Goal: Information Seeking & Learning: Learn about a topic

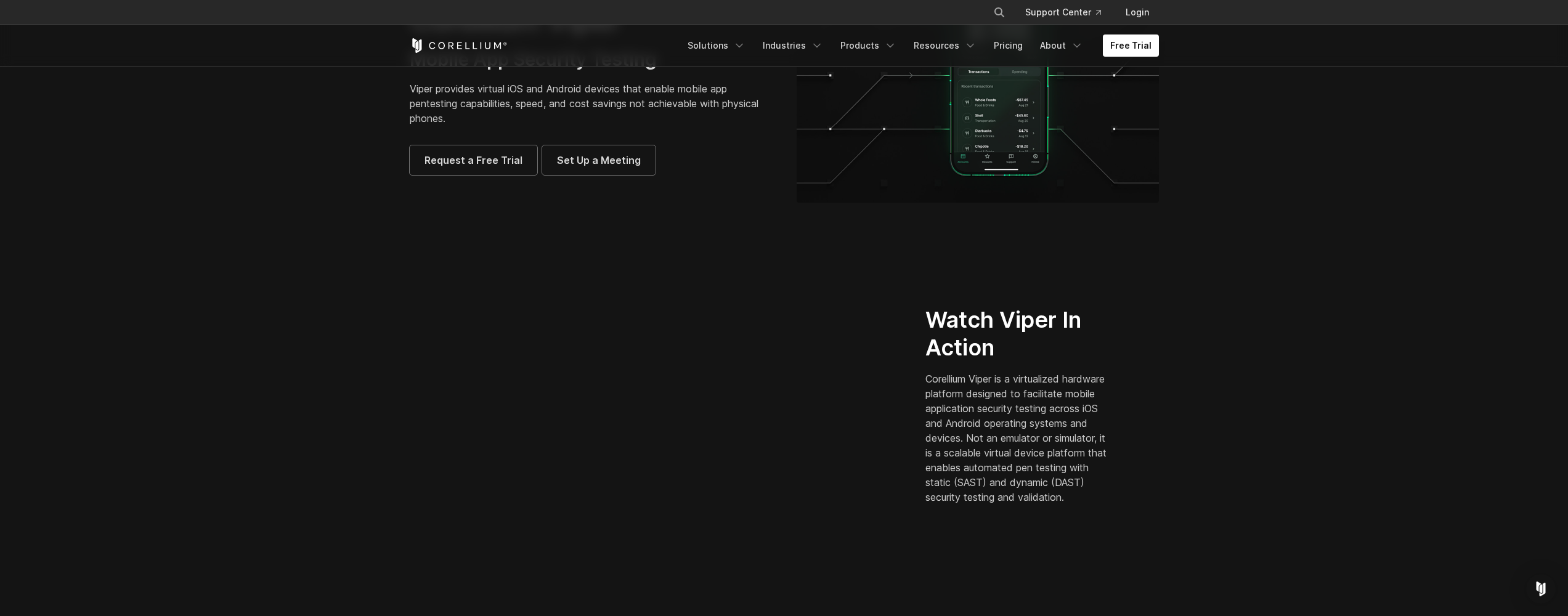
scroll to position [204, 0]
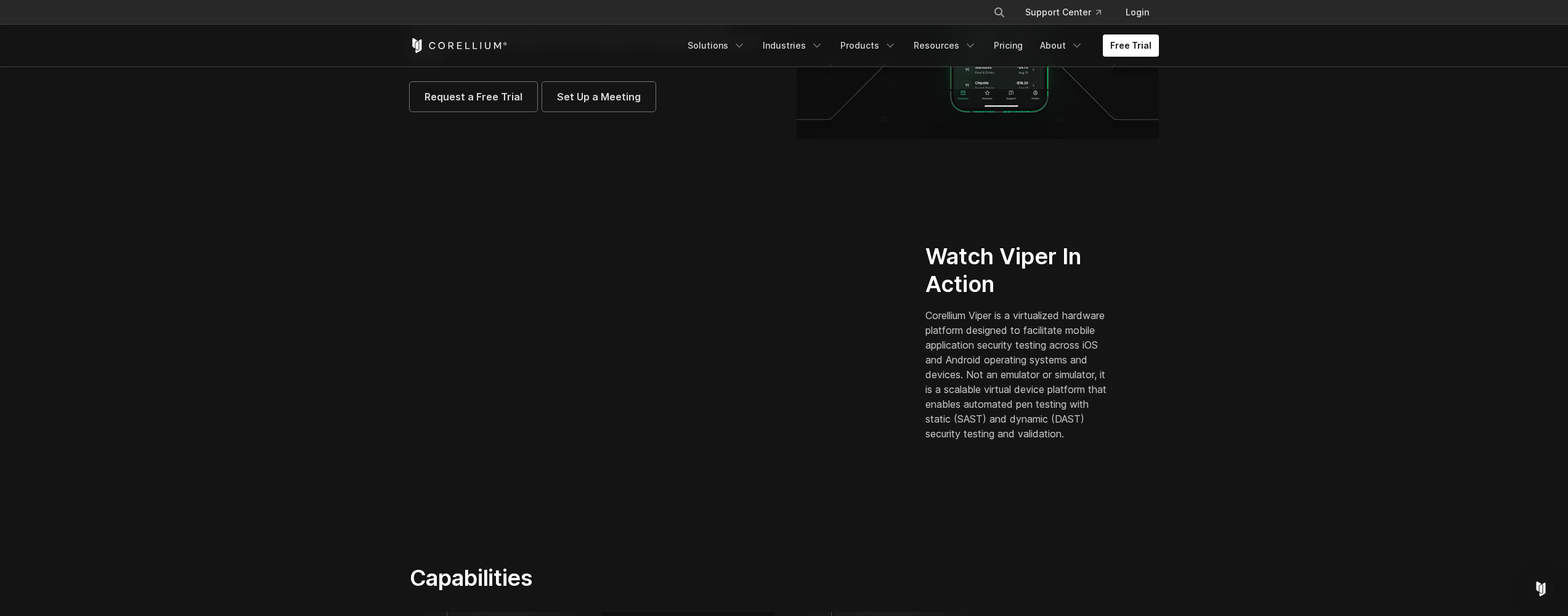
click at [269, 399] on section "Watch Viper In Action Corellium Viper is a virtualized hardware platform design…" at bounding box center [784, 347] width 1568 height 356
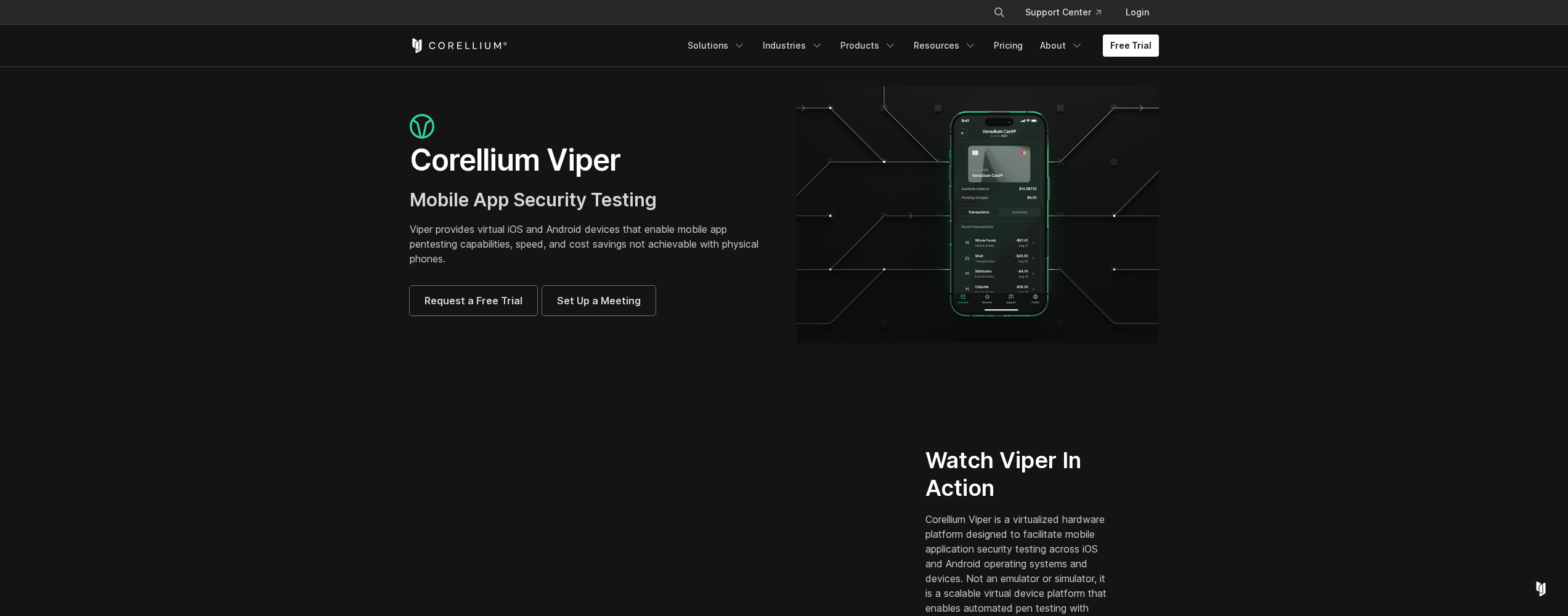
scroll to position [0, 0]
drag, startPoint x: 353, startPoint y: 106, endPoint x: 418, endPoint y: 351, distance: 253.5
click at [418, 351] on section "Corellium Viper Mobile App Security Testing Viper provides virtual iOS and Andr…" at bounding box center [784, 219] width 1568 height 306
click at [403, 360] on section "Corellium Viper Mobile App Security Testing Viper provides virtual iOS and Andr…" at bounding box center [784, 219] width 1568 height 306
click at [742, 52] on link "Solutions" at bounding box center [716, 45] width 72 height 22
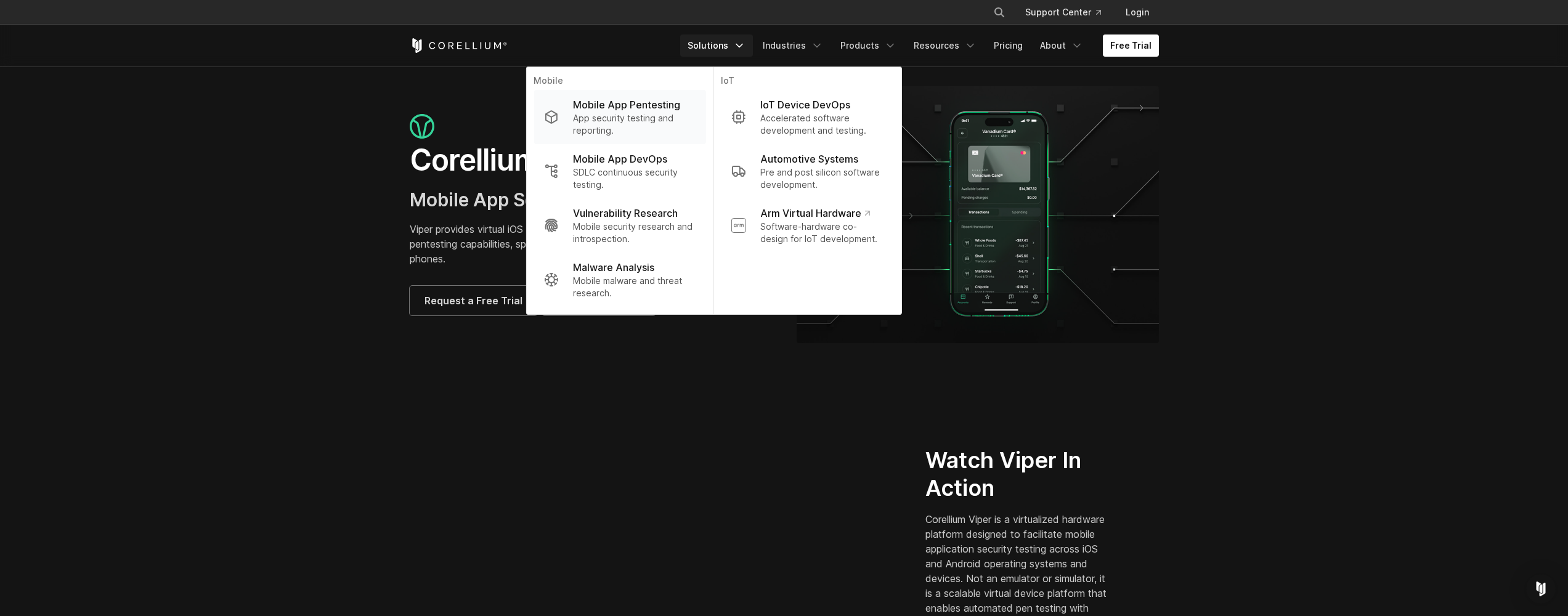
click at [620, 116] on p "App security testing and reporting." at bounding box center [634, 124] width 123 height 25
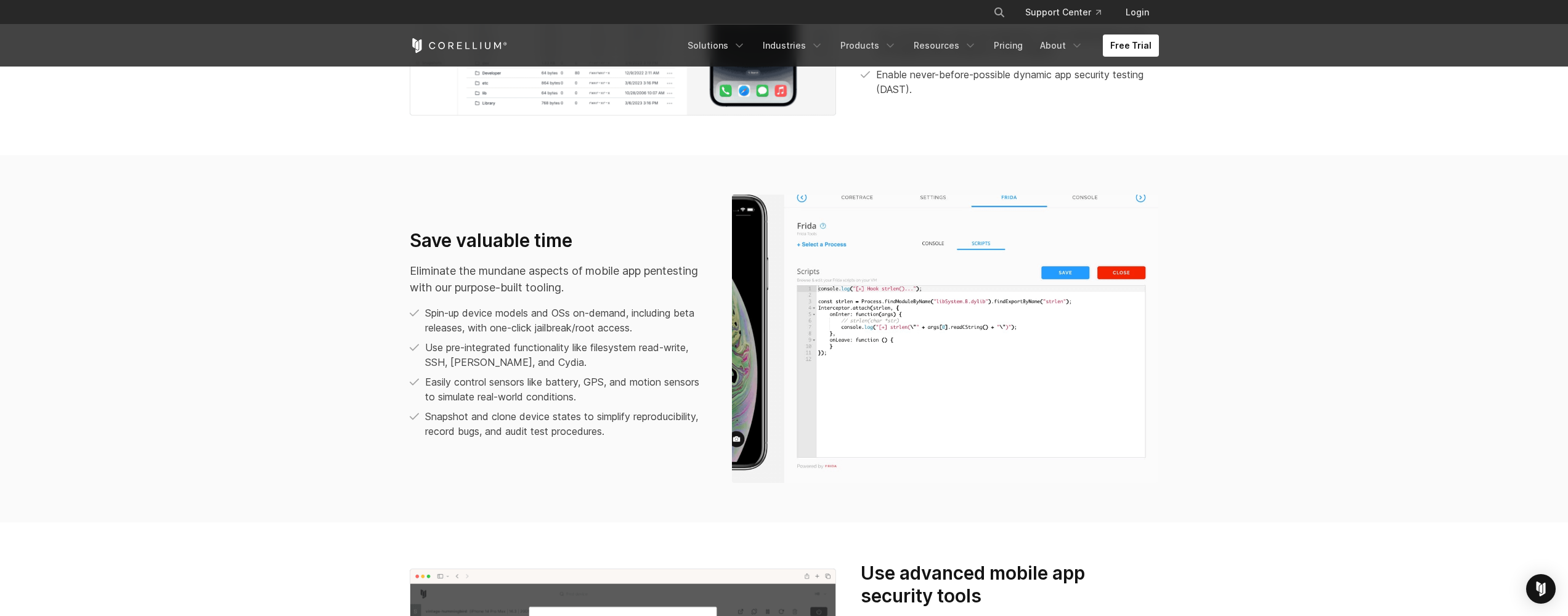
scroll to position [865, 0]
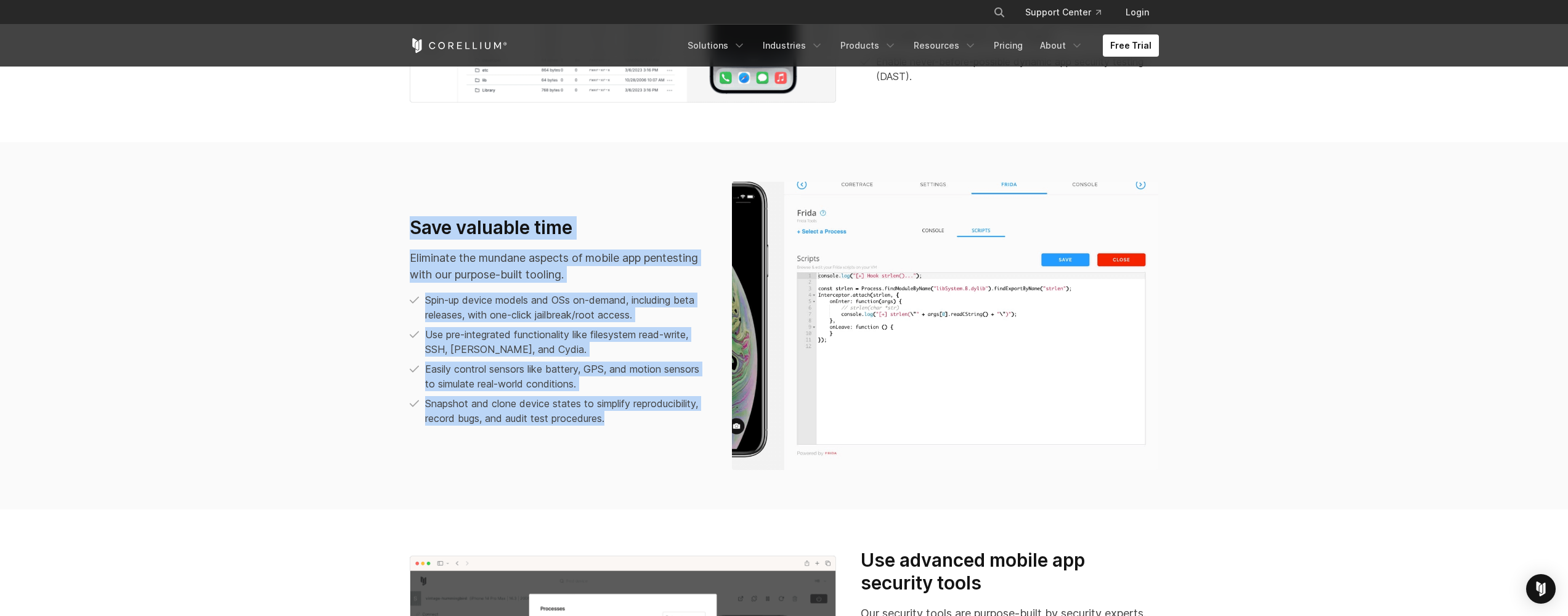
drag, startPoint x: 282, startPoint y: 221, endPoint x: 572, endPoint y: 489, distance: 394.9
click at [574, 496] on section "Save valuable time Eliminate the mundane aspects of mobile app pentesting with …" at bounding box center [784, 326] width 1568 height 367
click at [572, 489] on section "Save valuable time Eliminate the mundane aspects of mobile app pentesting with …" at bounding box center [784, 326] width 1568 height 367
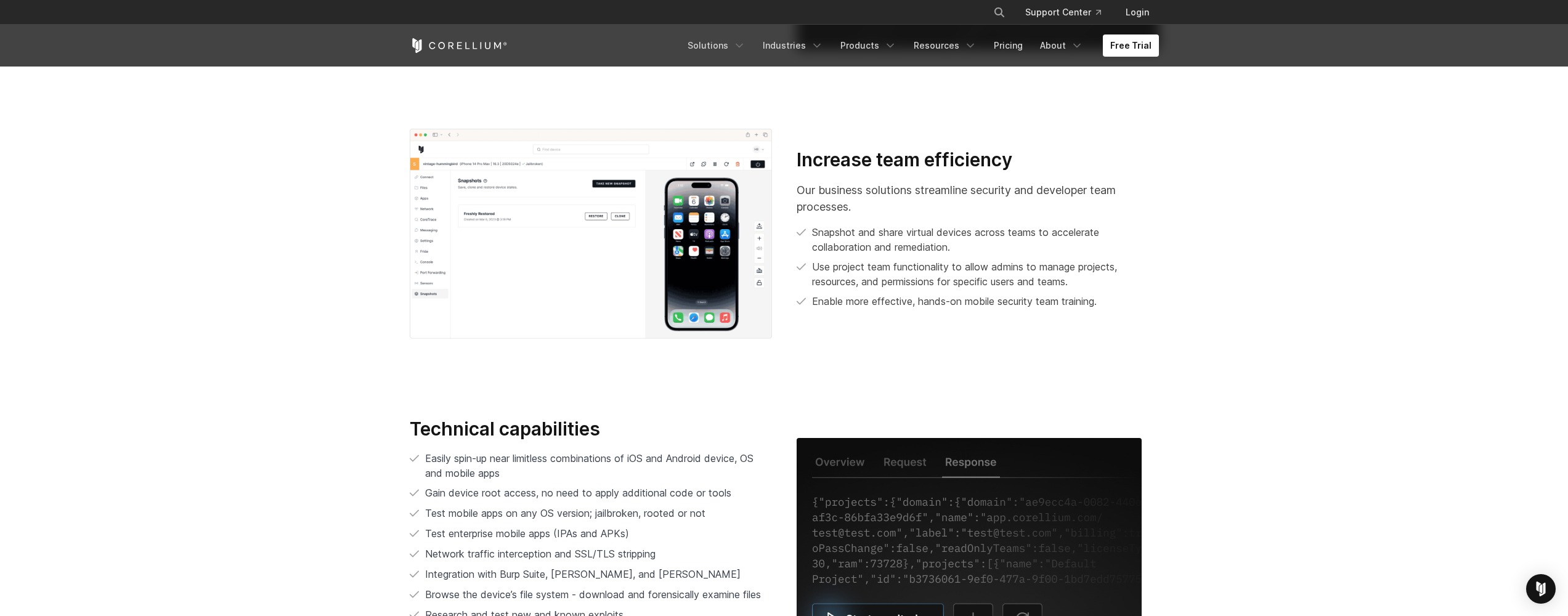
scroll to position [2294, 0]
drag, startPoint x: 296, startPoint y: 164, endPoint x: 338, endPoint y: 320, distance: 161.6
click at [338, 319] on section "Increase team efficiency Our business solutions streamline security and develop…" at bounding box center [784, 234] width 1568 height 289
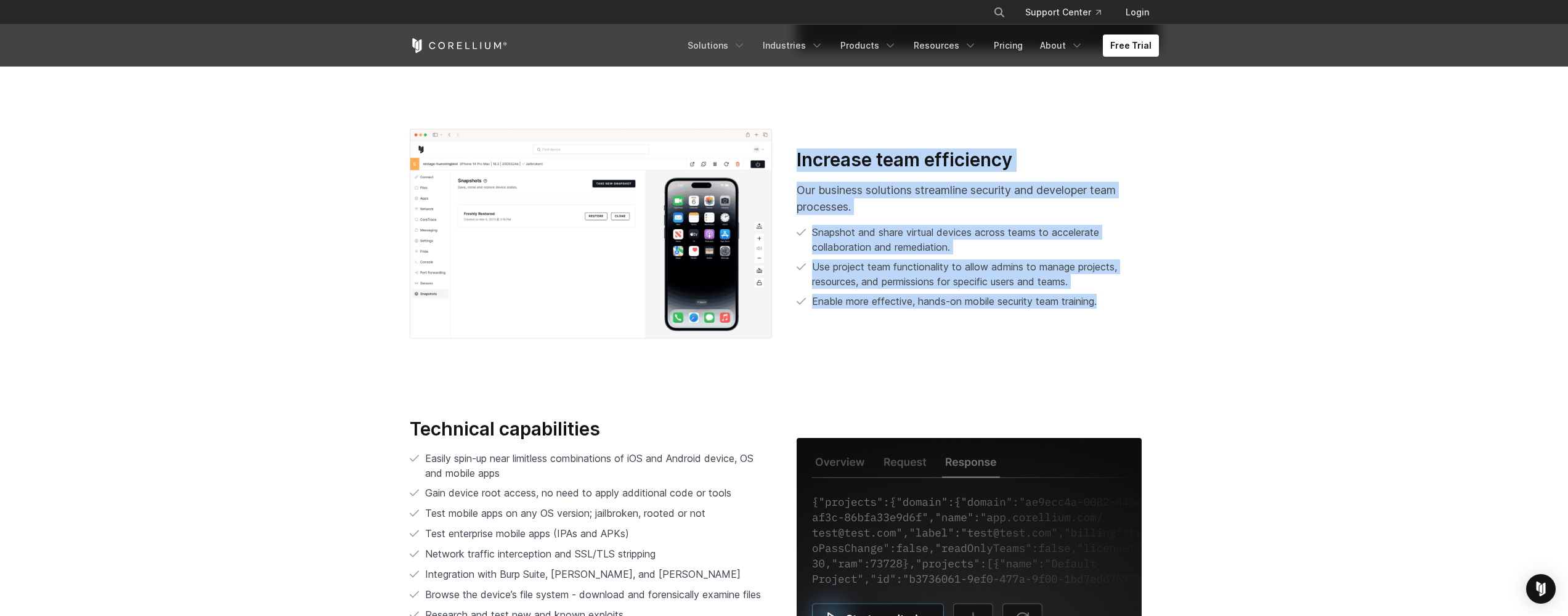
drag, startPoint x: 795, startPoint y: 157, endPoint x: 1086, endPoint y: 315, distance: 331.1
click at [1086, 315] on div "Increase team efficiency Our business solutions streamline security and develop…" at bounding box center [978, 234] width 387 height 170
click at [1089, 315] on div "Increase team efficiency Our business solutions streamline security and develop…" at bounding box center [978, 234] width 387 height 170
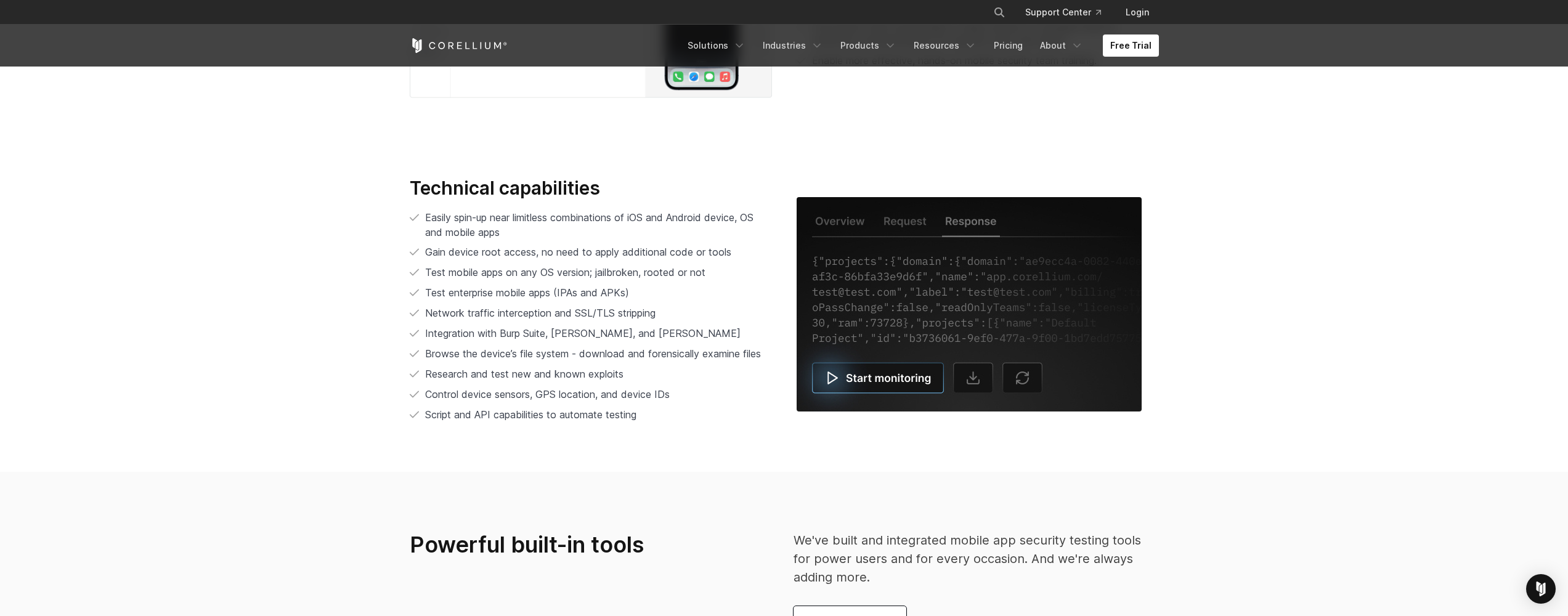
scroll to position [2536, 0]
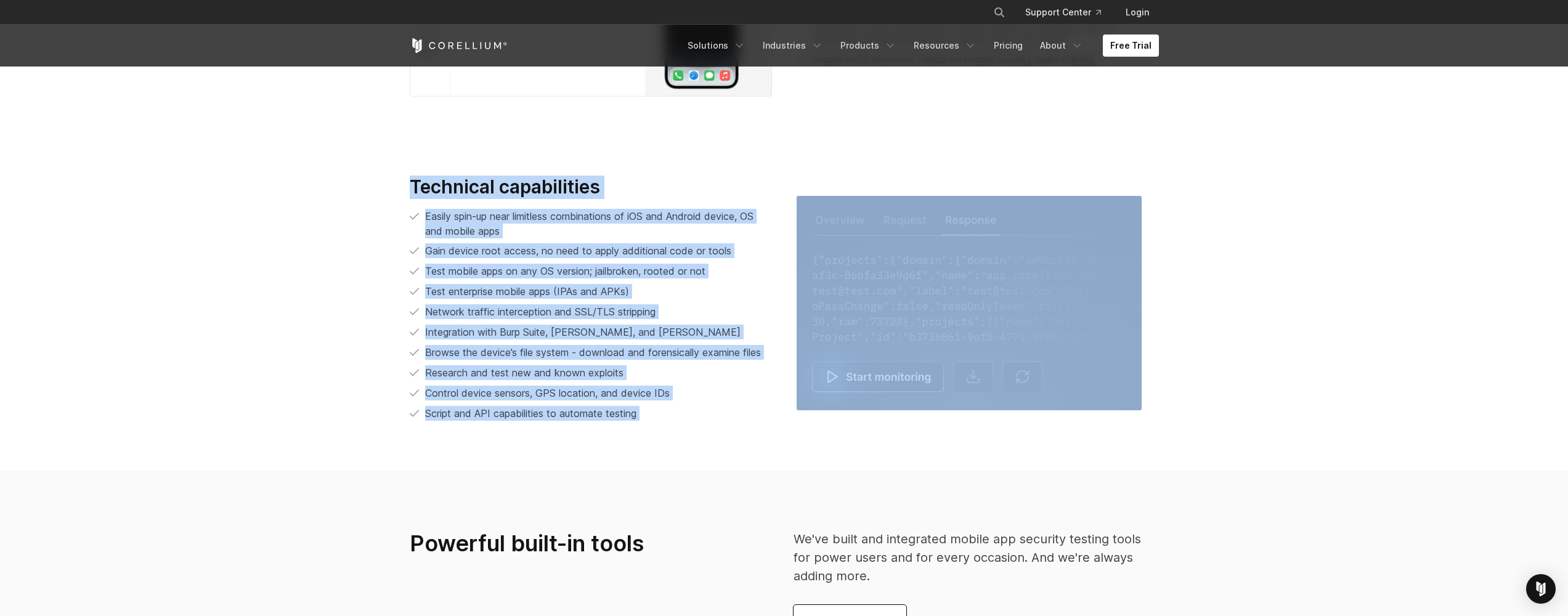
drag, startPoint x: 384, startPoint y: 174, endPoint x: 584, endPoint y: 499, distance: 381.6
click at [584, 500] on div "Increase team efficiency Our business solutions streamline security and develop…" at bounding box center [784, 519] width 1568 height 1345
click at [582, 498] on section "Powerful built-in tools We've built and integrated mobile app security testing …" at bounding box center [784, 583] width 1568 height 223
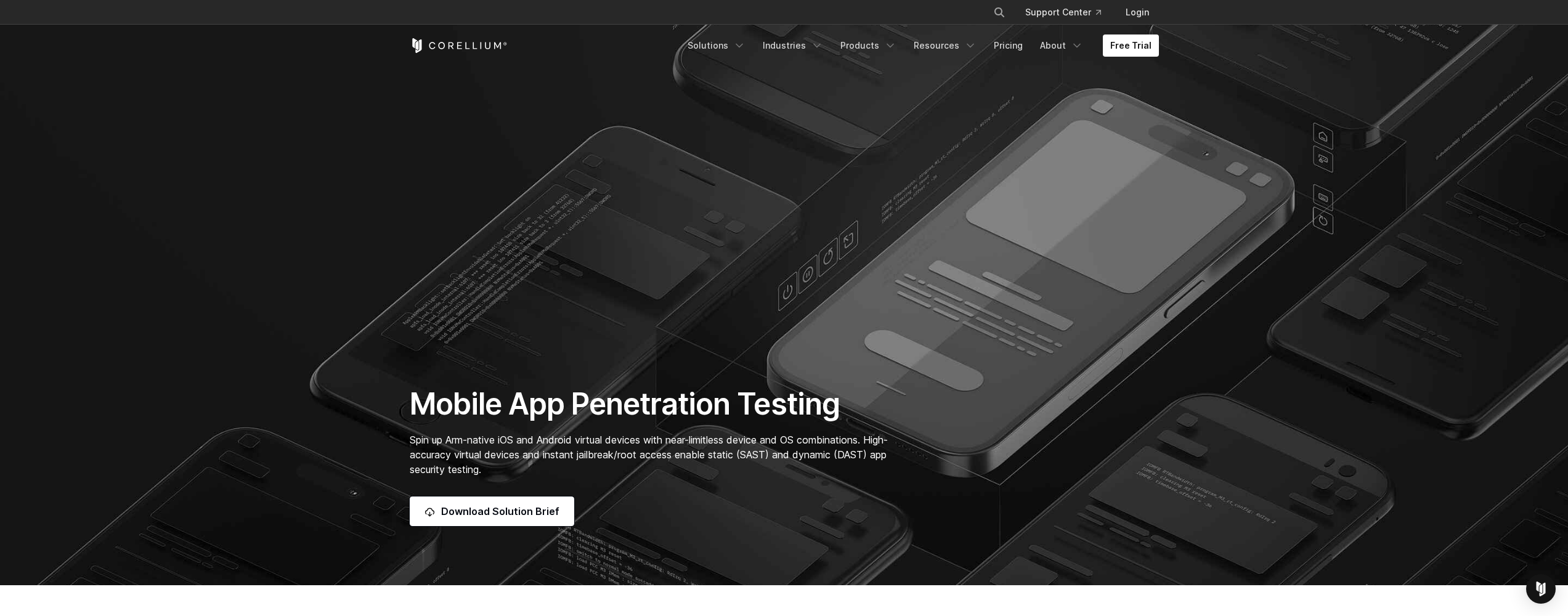
scroll to position [-1, 0]
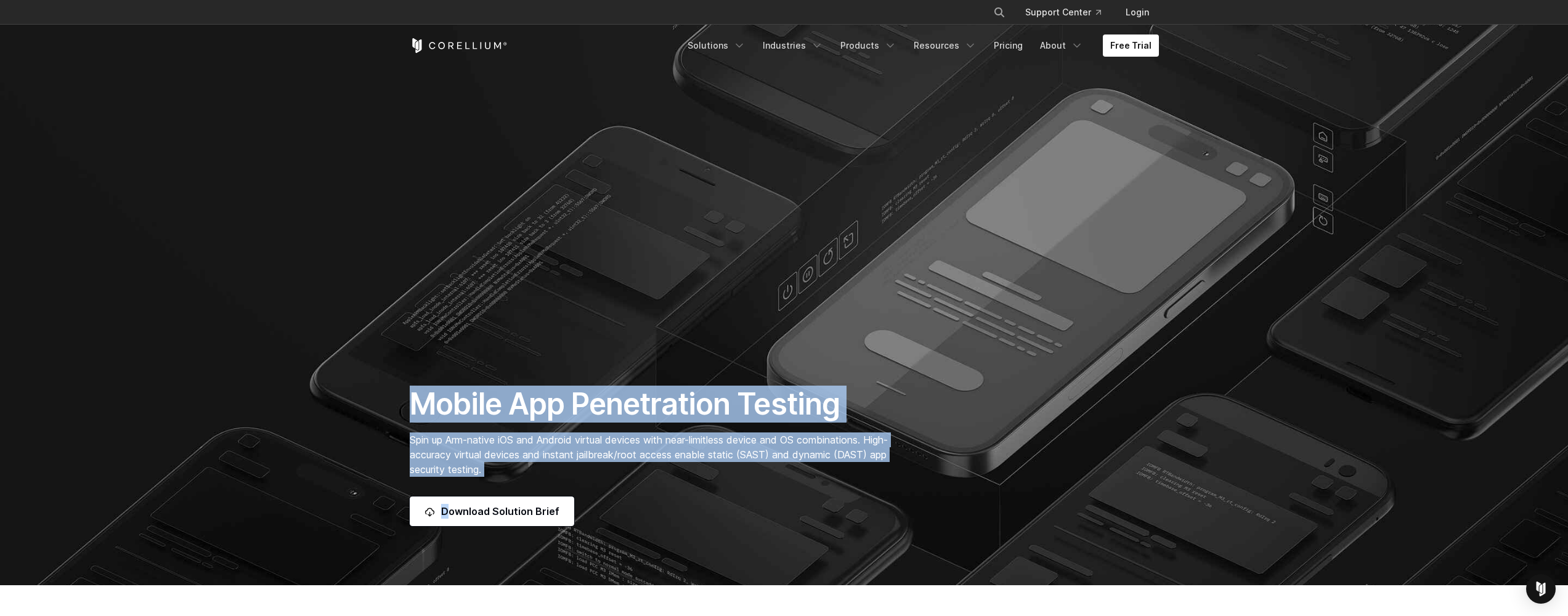
drag, startPoint x: 376, startPoint y: 314, endPoint x: 433, endPoint y: 562, distance: 254.5
click at [433, 562] on section "Mobile App Penetration Testing Spin up Arm-native iOS and Android virtual devic…" at bounding box center [784, 293] width 1568 height 586
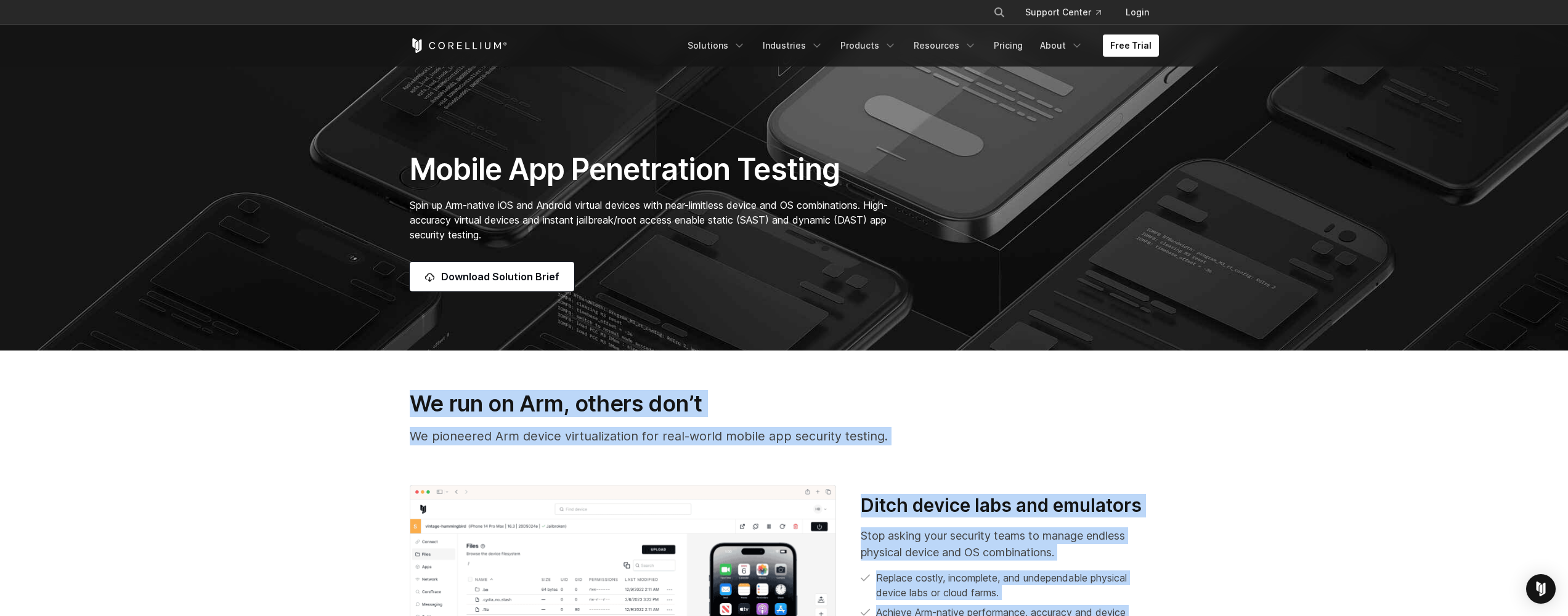
drag, startPoint x: 321, startPoint y: 405, endPoint x: 348, endPoint y: 616, distance: 212.7
click at [348, 616] on section "We run on Arm, others don’t We pioneered Arm device virtualization for real-wor…" at bounding box center [784, 561] width 1568 height 421
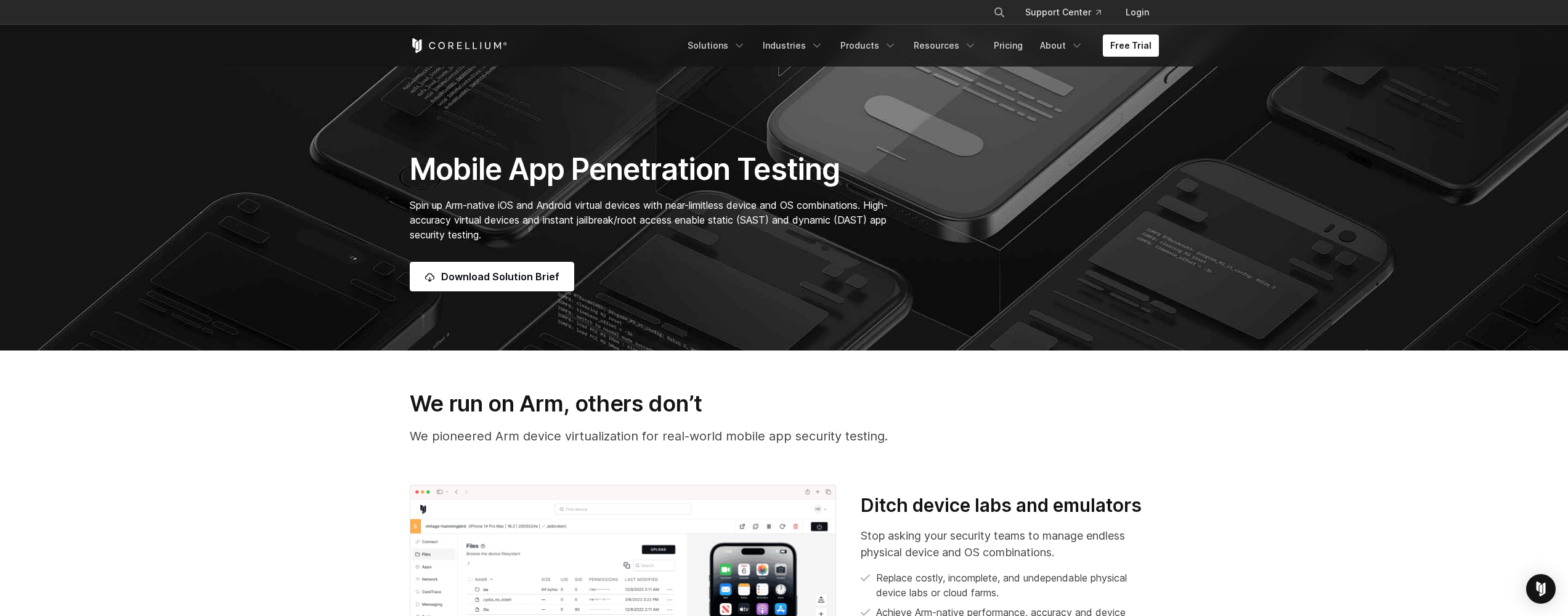
click at [299, 466] on section "We run on Arm, others don’t We pioneered Arm device virtualization for real-wor…" at bounding box center [784, 561] width 1568 height 421
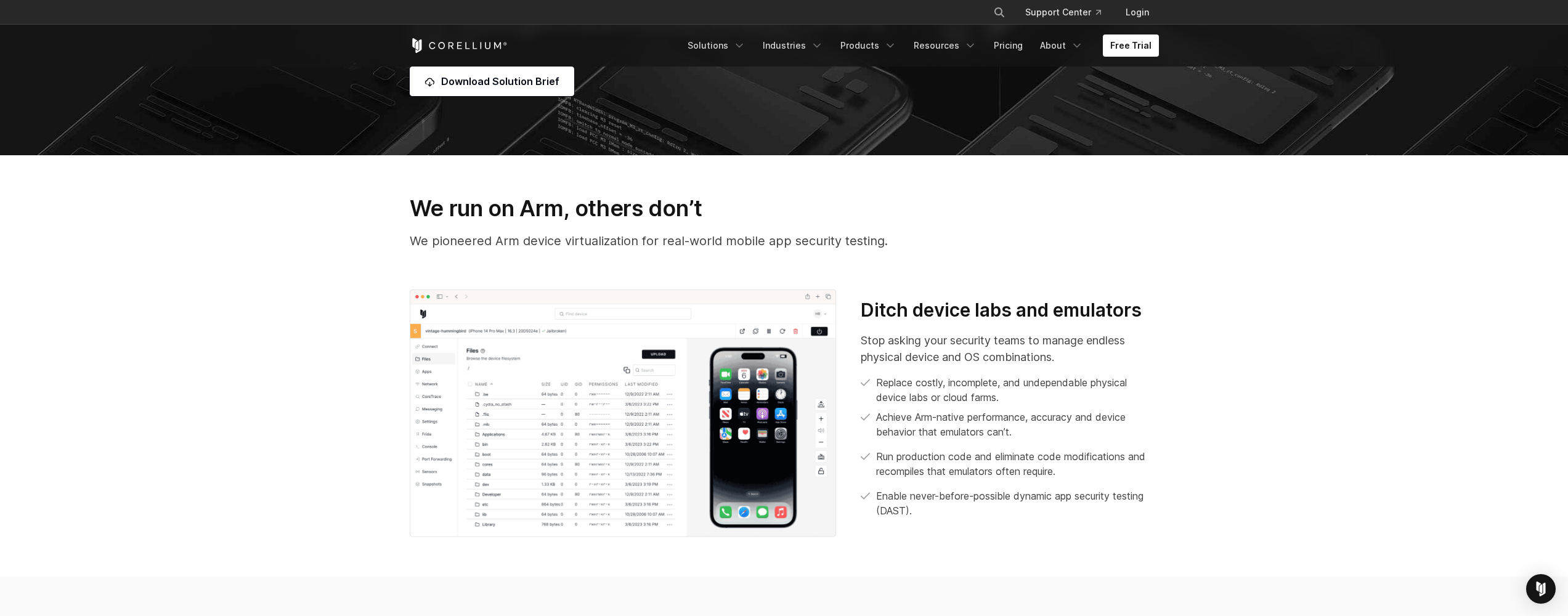
scroll to position [425, 0]
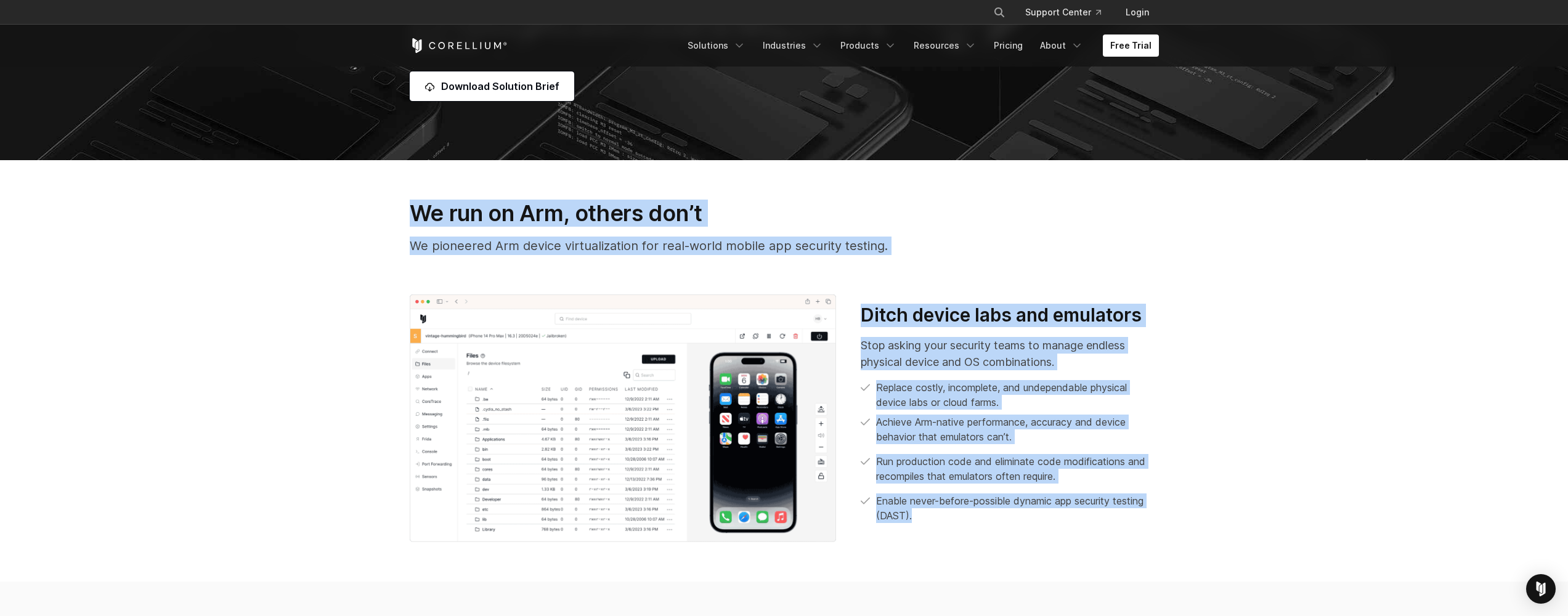
drag, startPoint x: 316, startPoint y: 203, endPoint x: 380, endPoint y: 565, distance: 367.6
click at [380, 565] on section "We run on Arm, others don’t We pioneered Arm device virtualization for real-wor…" at bounding box center [784, 371] width 1568 height 421
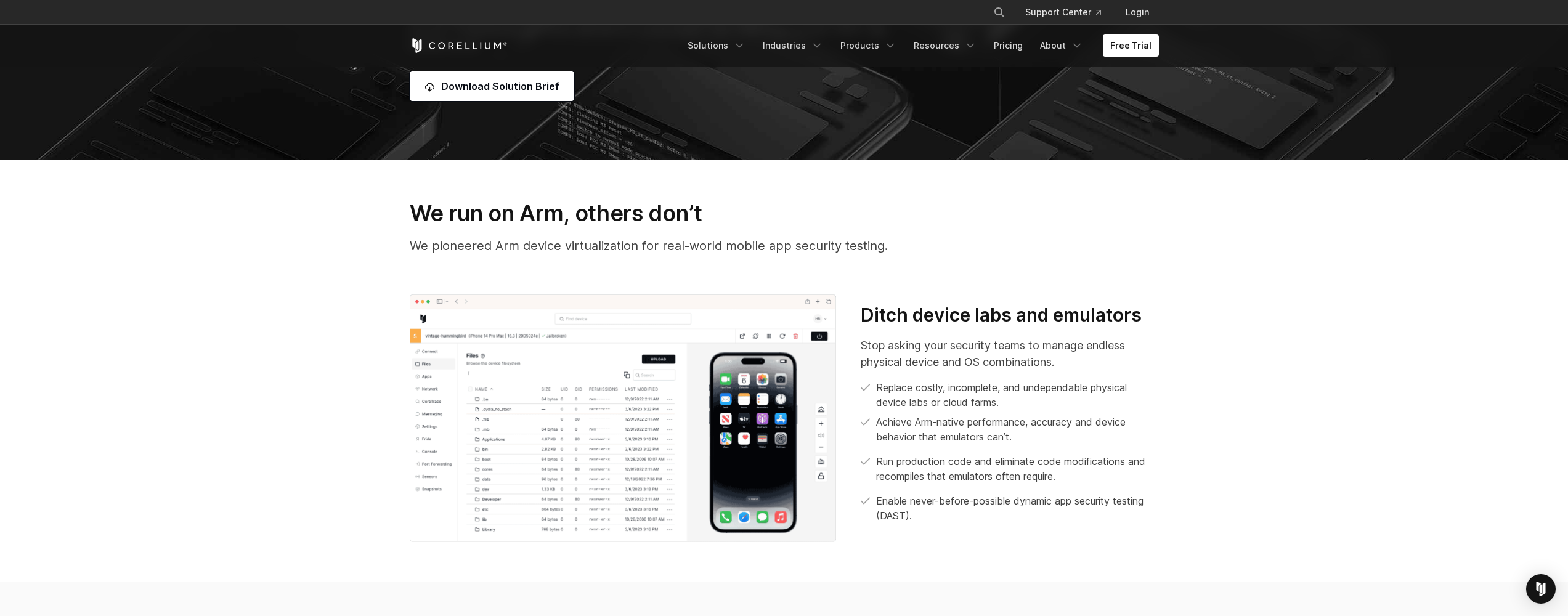
click at [379, 566] on section "We run on Arm, others don’t We pioneered Arm device virtualization for real-wor…" at bounding box center [784, 371] width 1568 height 421
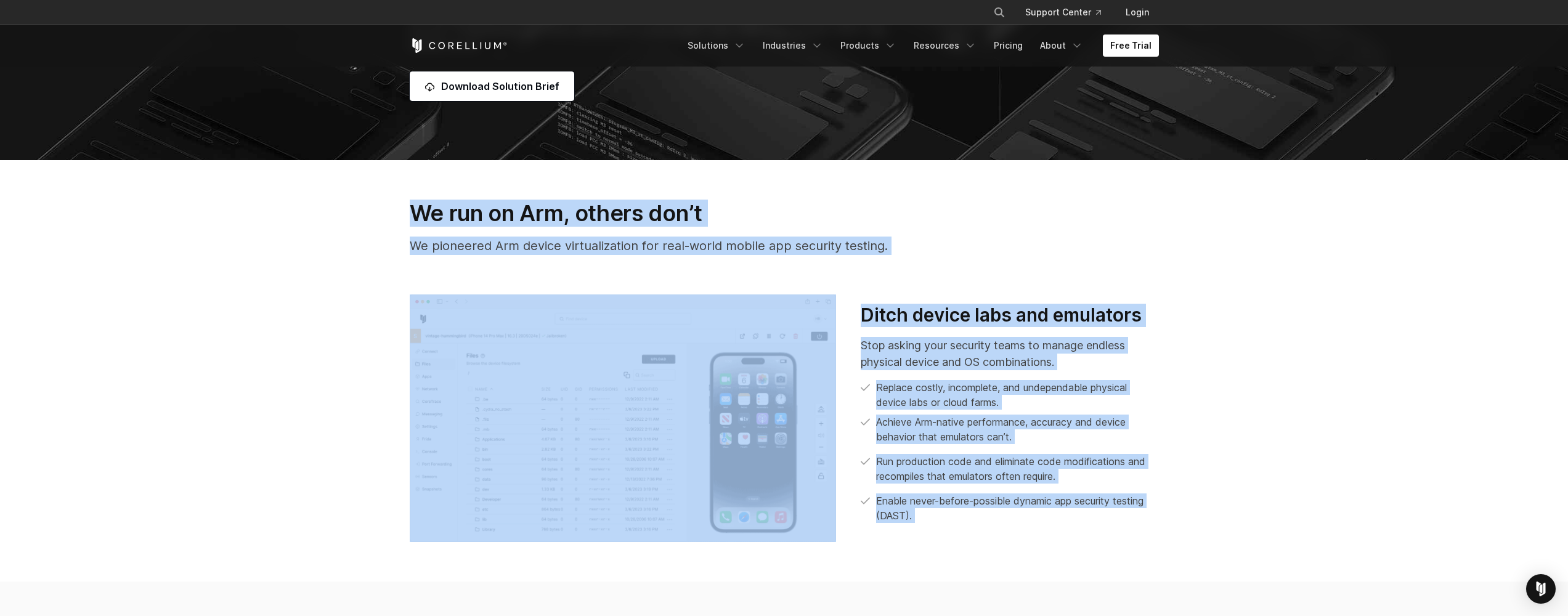
drag, startPoint x: 380, startPoint y: 216, endPoint x: 437, endPoint y: 597, distance: 385.2
click at [347, 475] on section "We run on Arm, others don’t We pioneered Arm device virtualization for real-wor…" at bounding box center [784, 371] width 1568 height 421
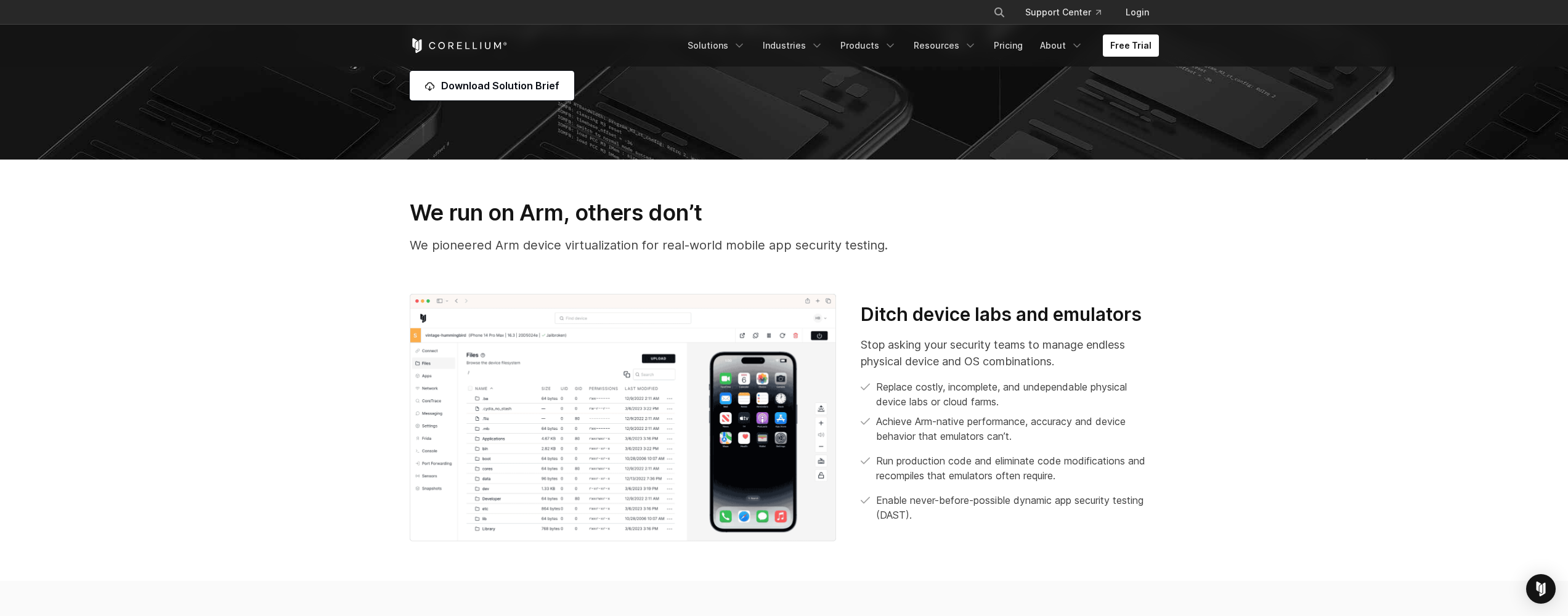
scroll to position [436, 0]
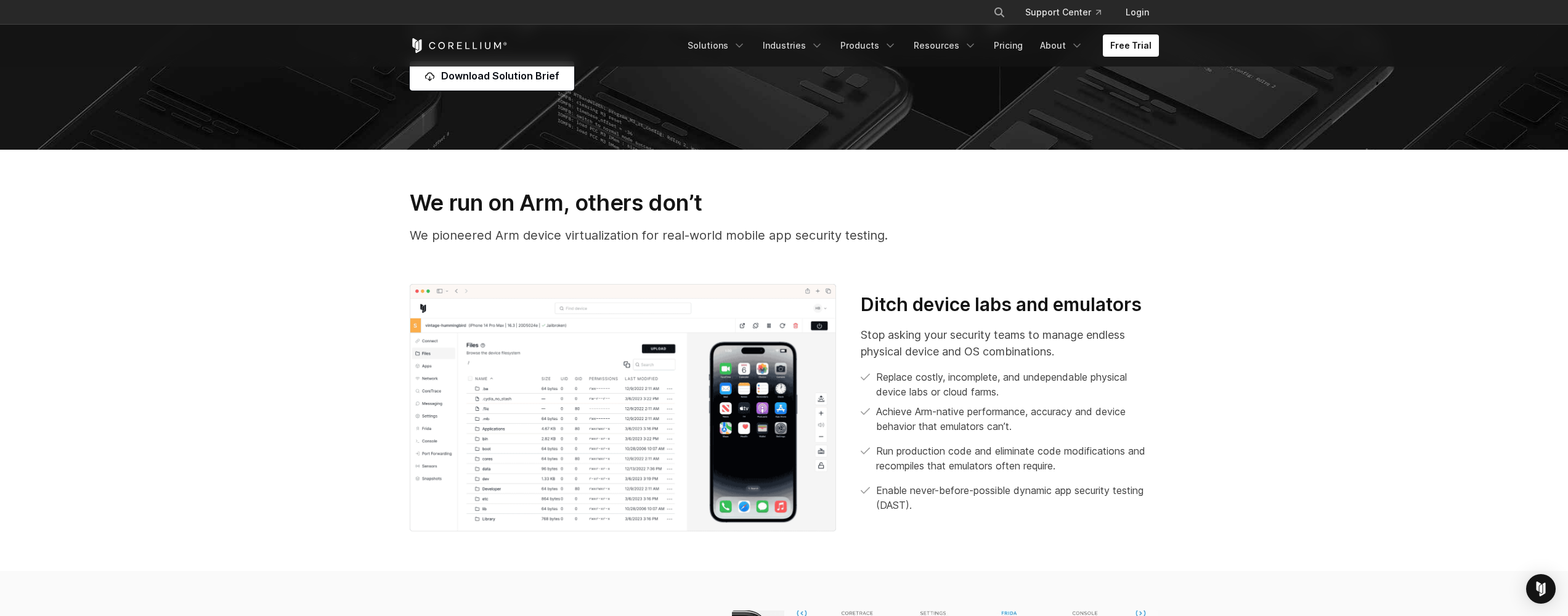
click at [353, 449] on section "We run on Arm, others don’t We pioneered Arm device virtualization for real-wor…" at bounding box center [784, 360] width 1568 height 421
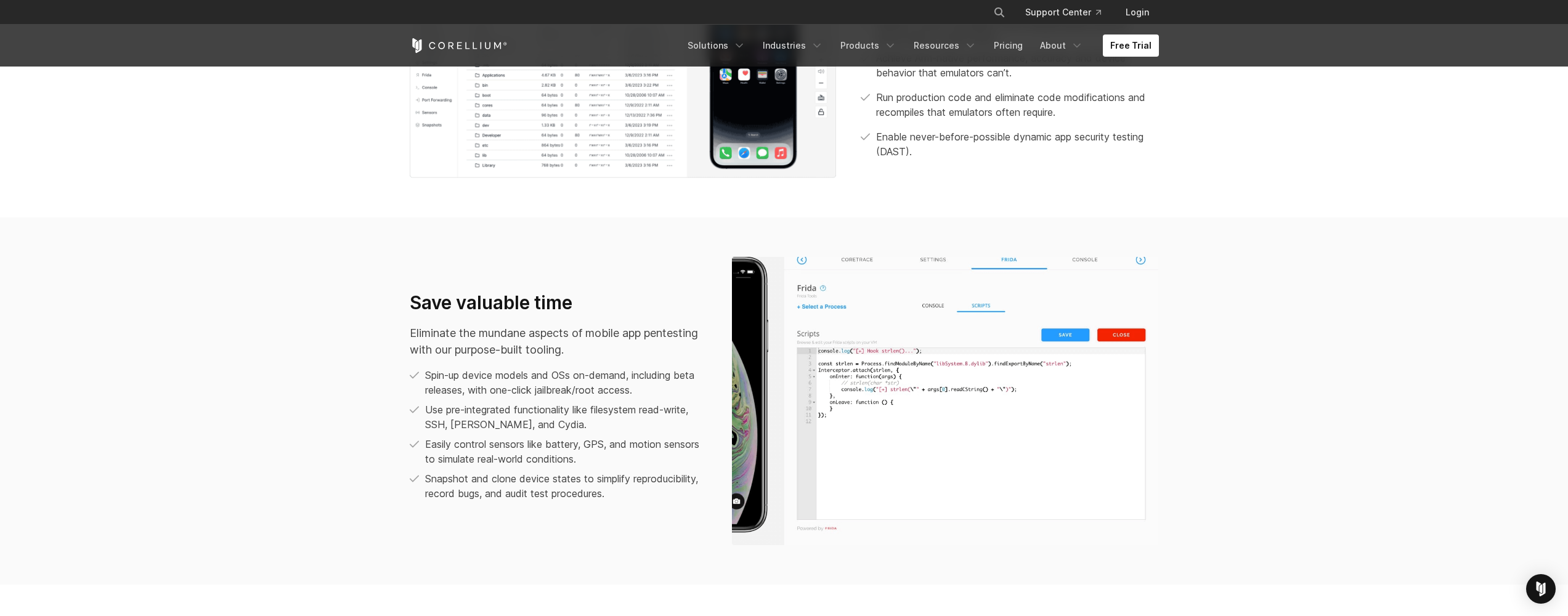
scroll to position [805, 0]
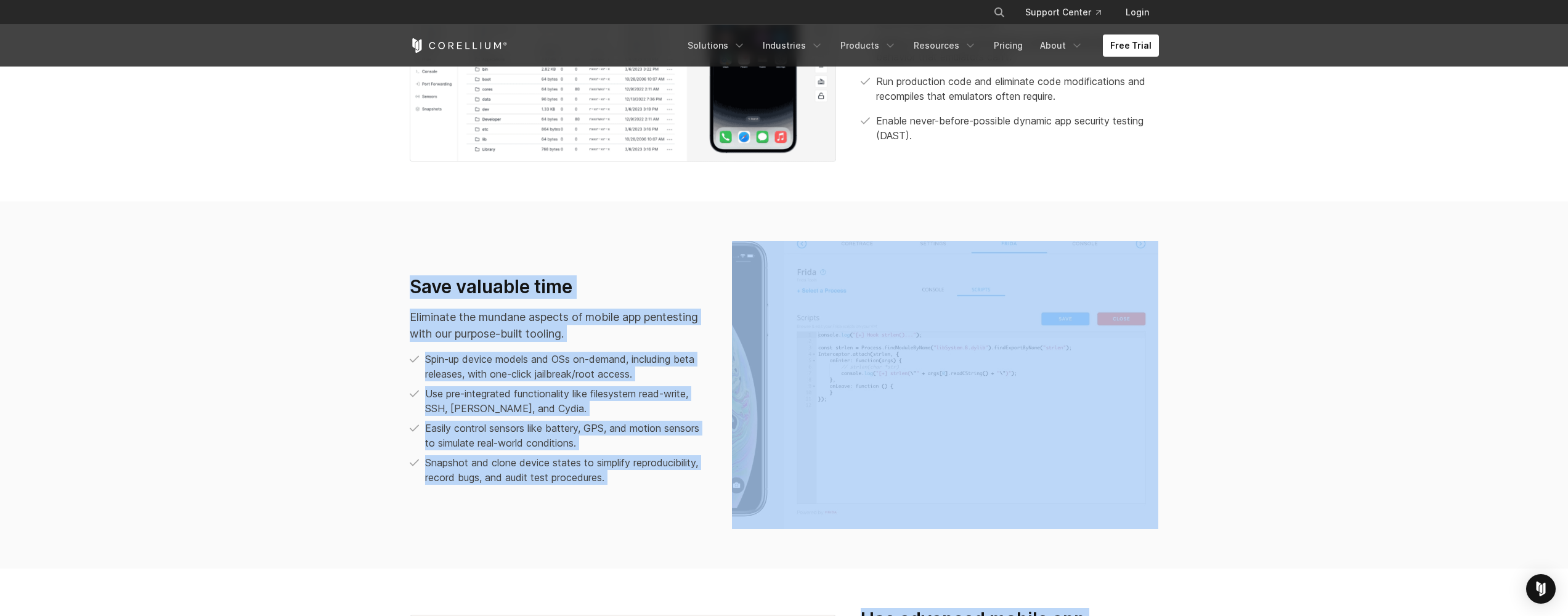
drag, startPoint x: 403, startPoint y: 259, endPoint x: 700, endPoint y: 580, distance: 437.3
click at [702, 589] on div "We run on Arm, others don’t We pioneered Arm device virtualization for real-wor…" at bounding box center [784, 344] width 1568 height 1129
click at [675, 556] on section "Save valuable time Eliminate the mundane aspects of mobile app pentesting with …" at bounding box center [784, 385] width 1568 height 367
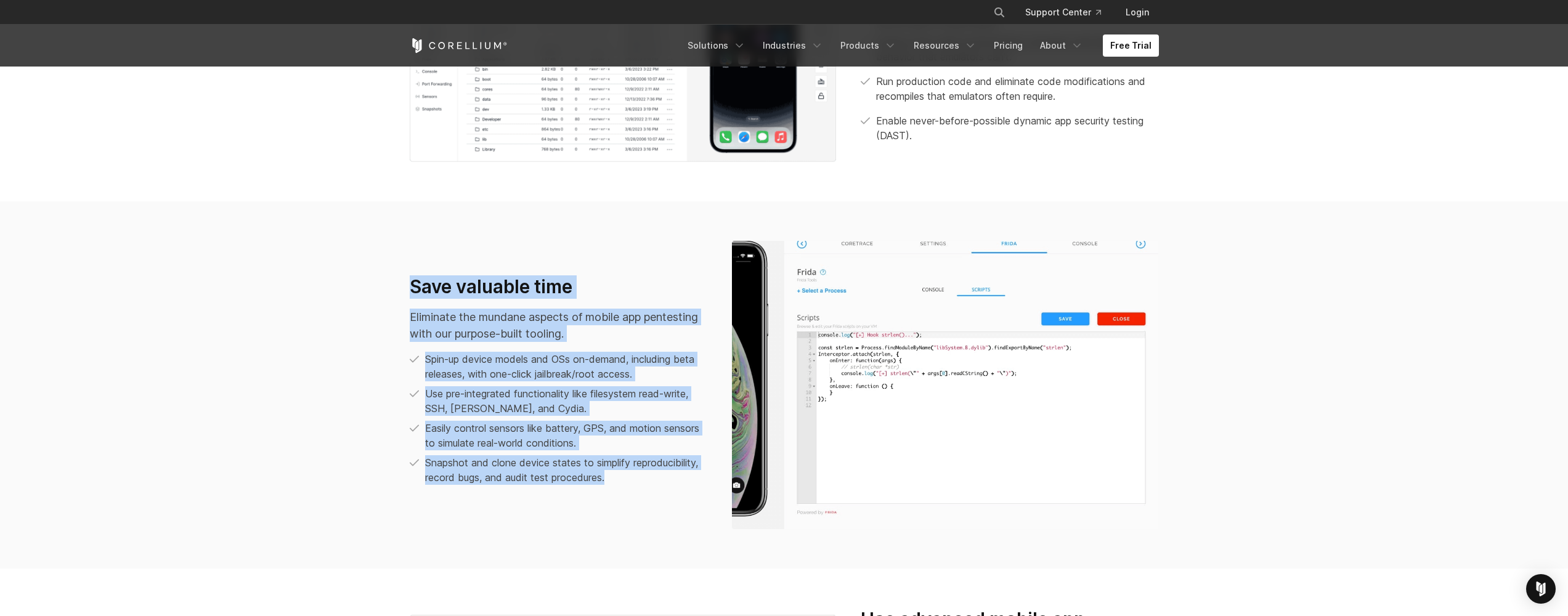
drag, startPoint x: 674, startPoint y: 552, endPoint x: 381, endPoint y: 287, distance: 395.1
click at [382, 287] on section "Save valuable time Eliminate the mundane aspects of mobile app pentesting with …" at bounding box center [784, 385] width 1568 height 367
click at [381, 287] on section "Save valuable time Eliminate the mundane aspects of mobile app pentesting with …" at bounding box center [784, 385] width 1568 height 367
drag, startPoint x: 382, startPoint y: 278, endPoint x: 624, endPoint y: 482, distance: 316.5
click at [624, 482] on section "Save valuable time Eliminate the mundane aspects of mobile app pentesting with …" at bounding box center [784, 385] width 1568 height 367
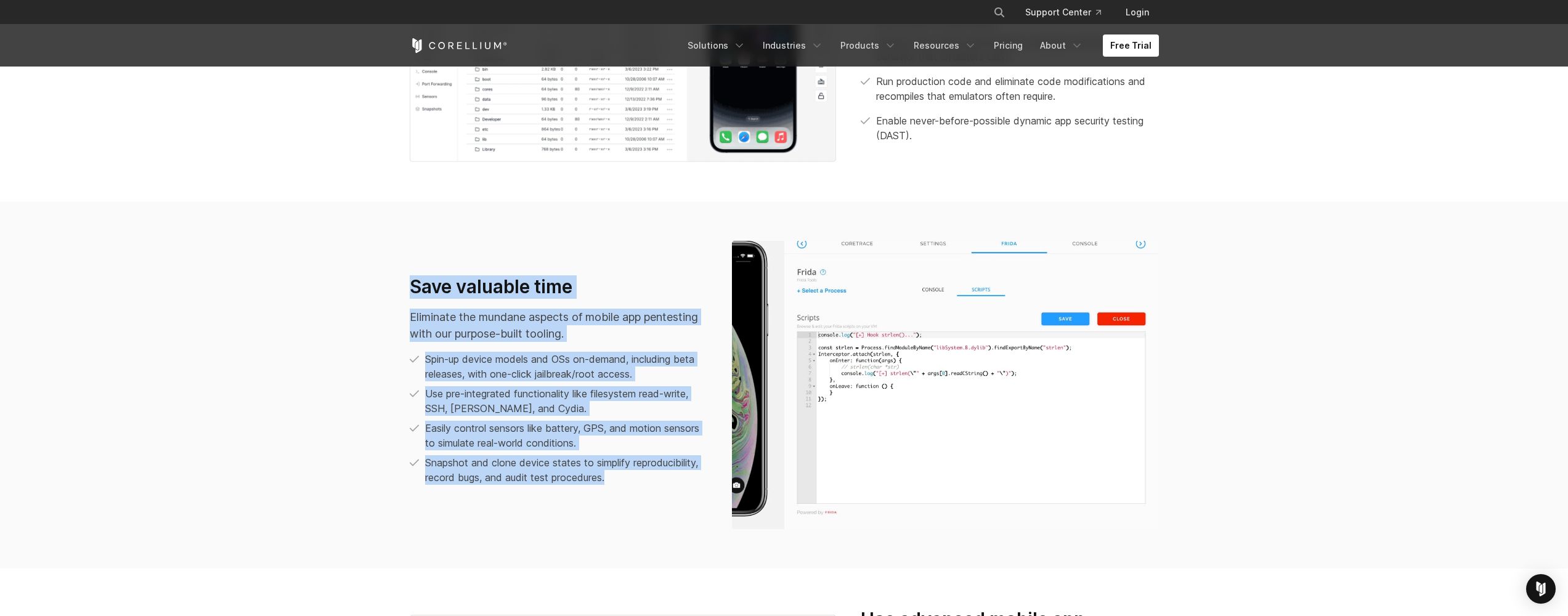
click at [624, 480] on p "Snapshot and clone device states to simplify reproducibility, record bugs, and …" at bounding box center [566, 470] width 282 height 29
drag, startPoint x: 625, startPoint y: 479, endPoint x: 392, endPoint y: 262, distance: 318.4
click at [392, 262] on section "Save valuable time Eliminate the mundane aspects of mobile app pentesting with …" at bounding box center [784, 385] width 1568 height 367
drag, startPoint x: 394, startPoint y: 265, endPoint x: 691, endPoint y: 526, distance: 395.4
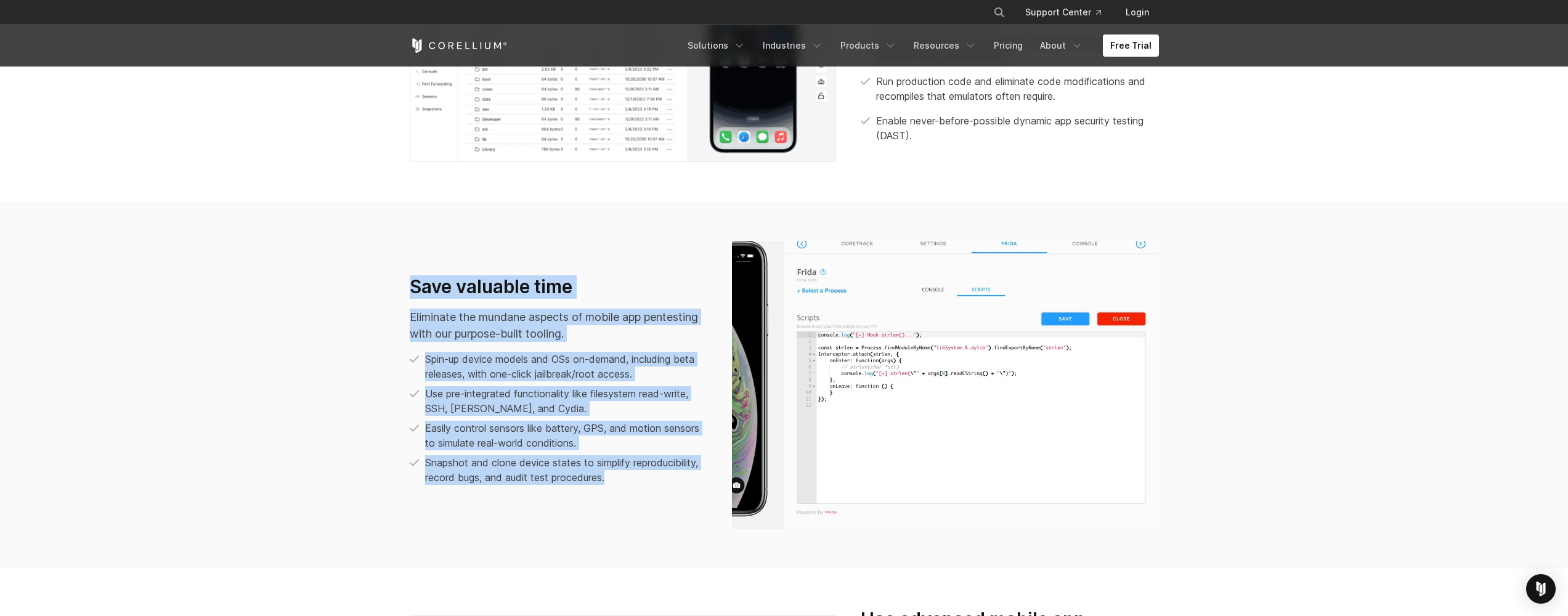
click at [691, 526] on section "Save valuable time Eliminate the mundane aspects of mobile app pentesting with …" at bounding box center [784, 385] width 1568 height 367
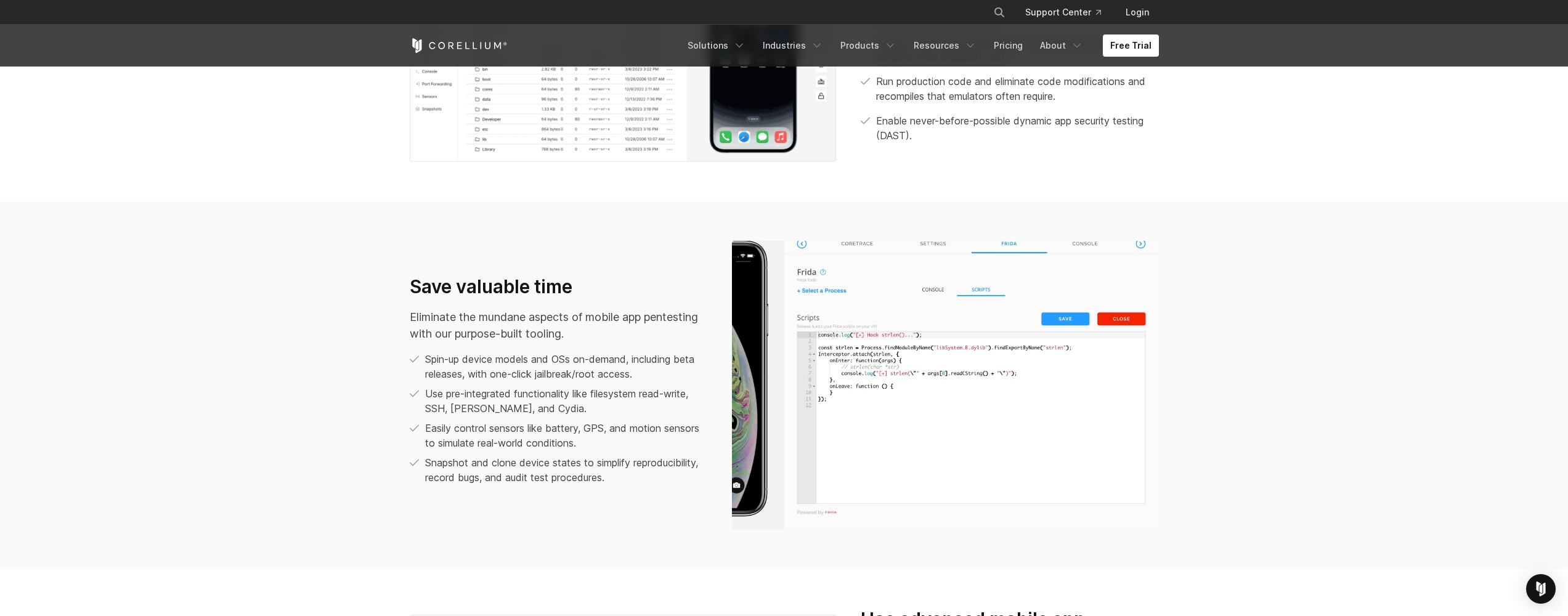
click at [595, 498] on div "Save valuable time Eliminate the mundane aspects of mobile app pentesting with …" at bounding box center [784, 385] width 774 height 289
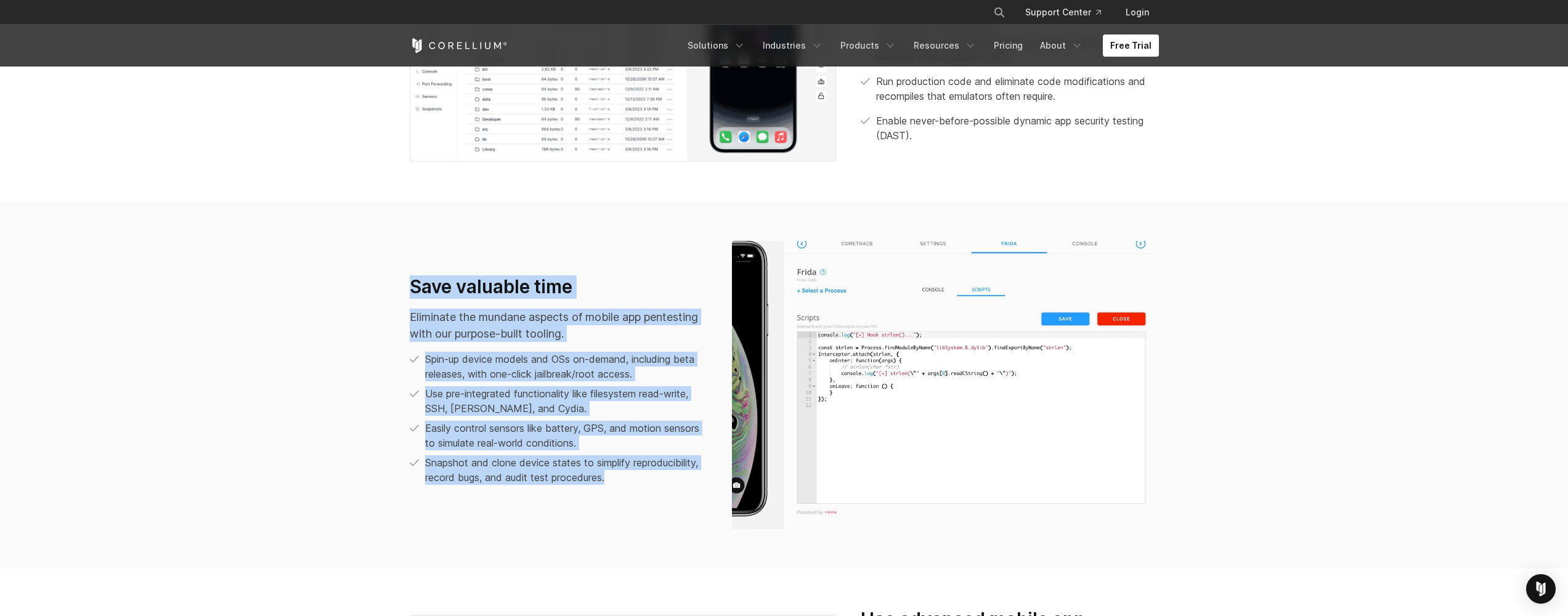
drag, startPoint x: 630, startPoint y: 491, endPoint x: 360, endPoint y: 275, distance: 345.8
click at [360, 275] on section "Save valuable time Eliminate the mundane aspects of mobile app pentesting with …" at bounding box center [784, 385] width 1568 height 367
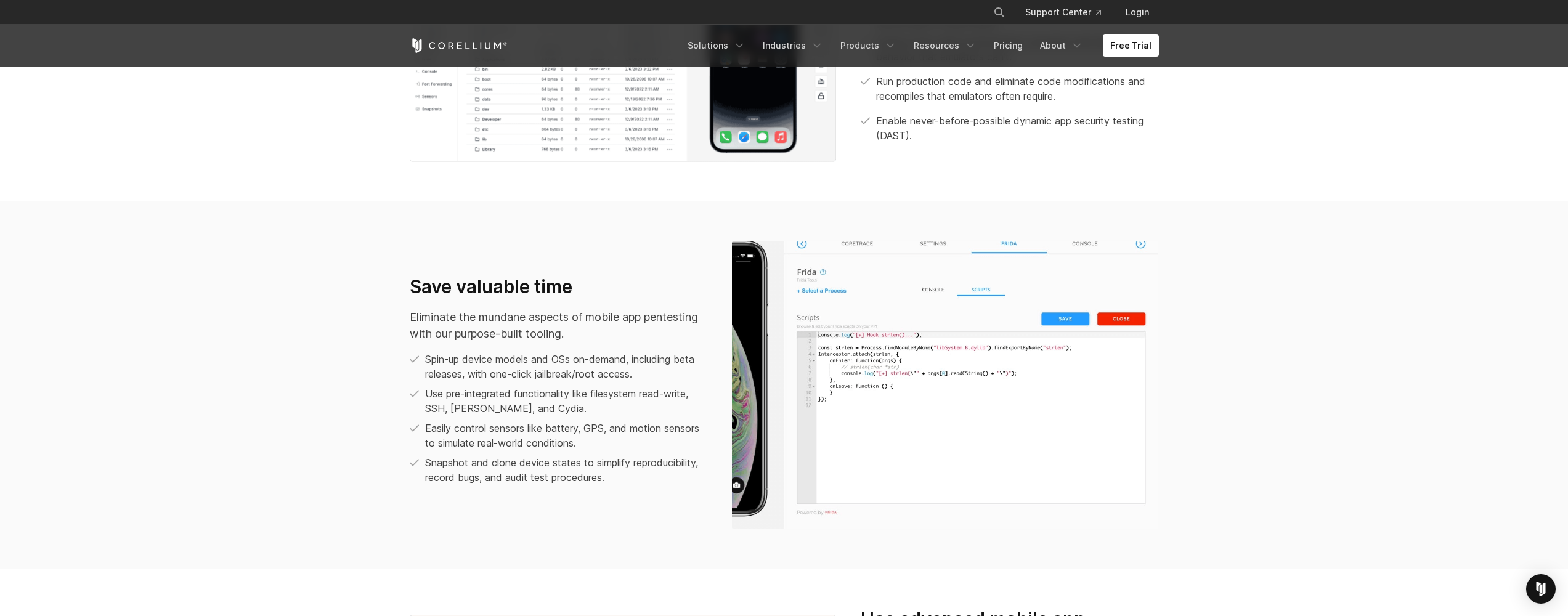
click at [360, 275] on section "Save valuable time Eliminate the mundane aspects of mobile app pentesting with …" at bounding box center [784, 385] width 1568 height 367
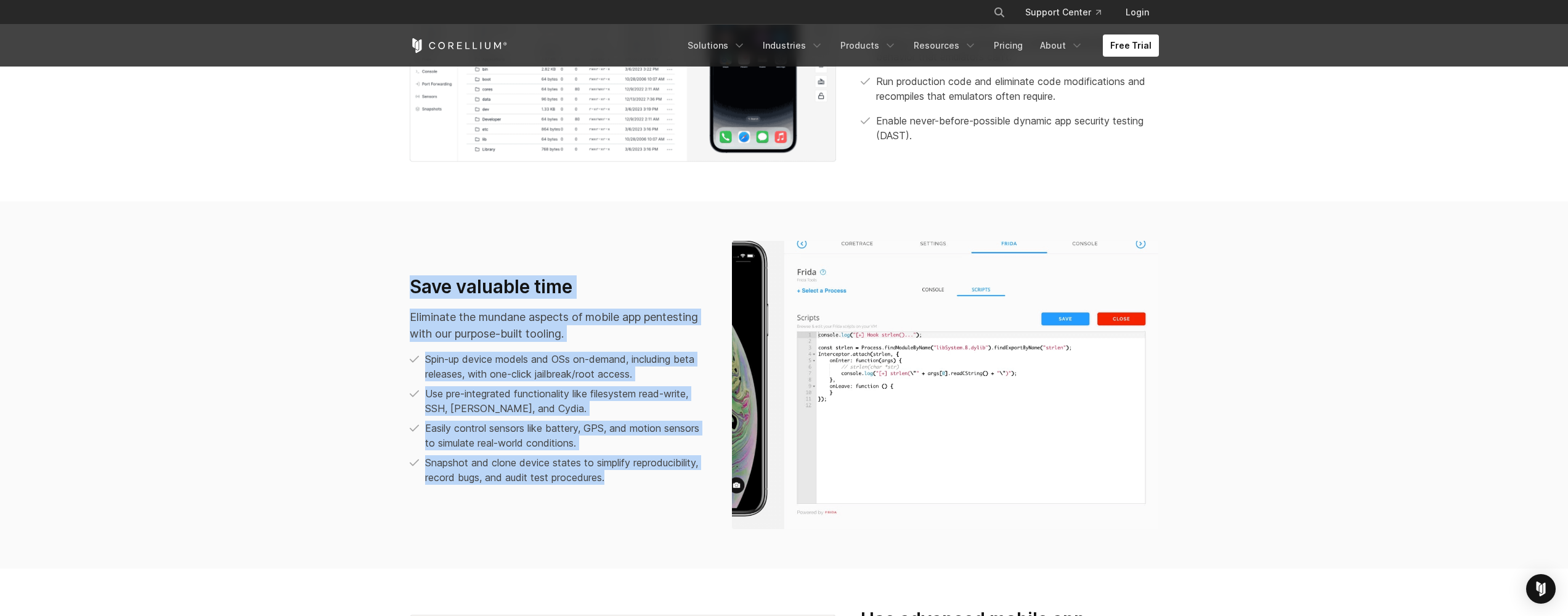
drag, startPoint x: 384, startPoint y: 306, endPoint x: 691, endPoint y: 545, distance: 389.1
click at [691, 547] on section "Save valuable time Eliminate the mundane aspects of mobile app pentesting with …" at bounding box center [784, 385] width 1568 height 367
click at [691, 545] on section "Save valuable time Eliminate the mundane aspects of mobile app pentesting with …" at bounding box center [784, 385] width 1568 height 367
drag, startPoint x: 685, startPoint y: 540, endPoint x: 304, endPoint y: 272, distance: 465.8
click at [304, 272] on section "Save valuable time Eliminate the mundane aspects of mobile app pentesting with …" at bounding box center [784, 385] width 1568 height 367
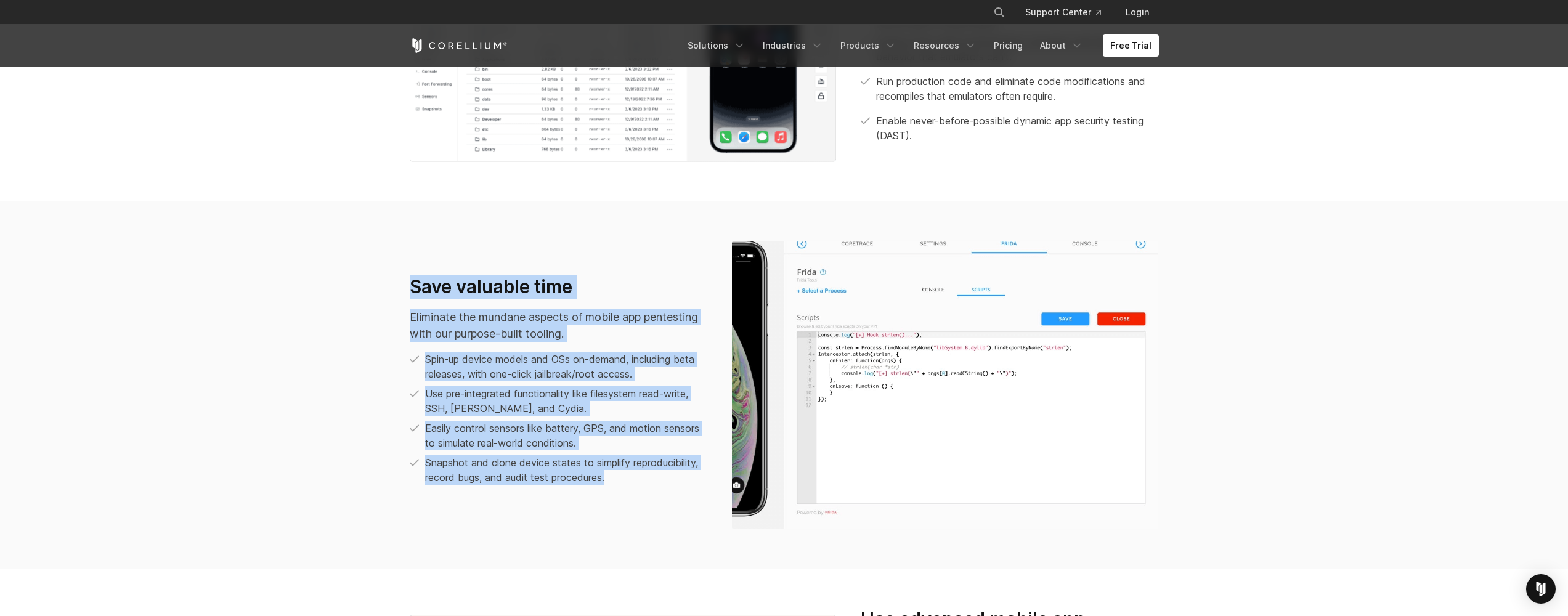
click at [304, 272] on section "Save valuable time Eliminate the mundane aspects of mobile app pentesting with …" at bounding box center [784, 385] width 1568 height 367
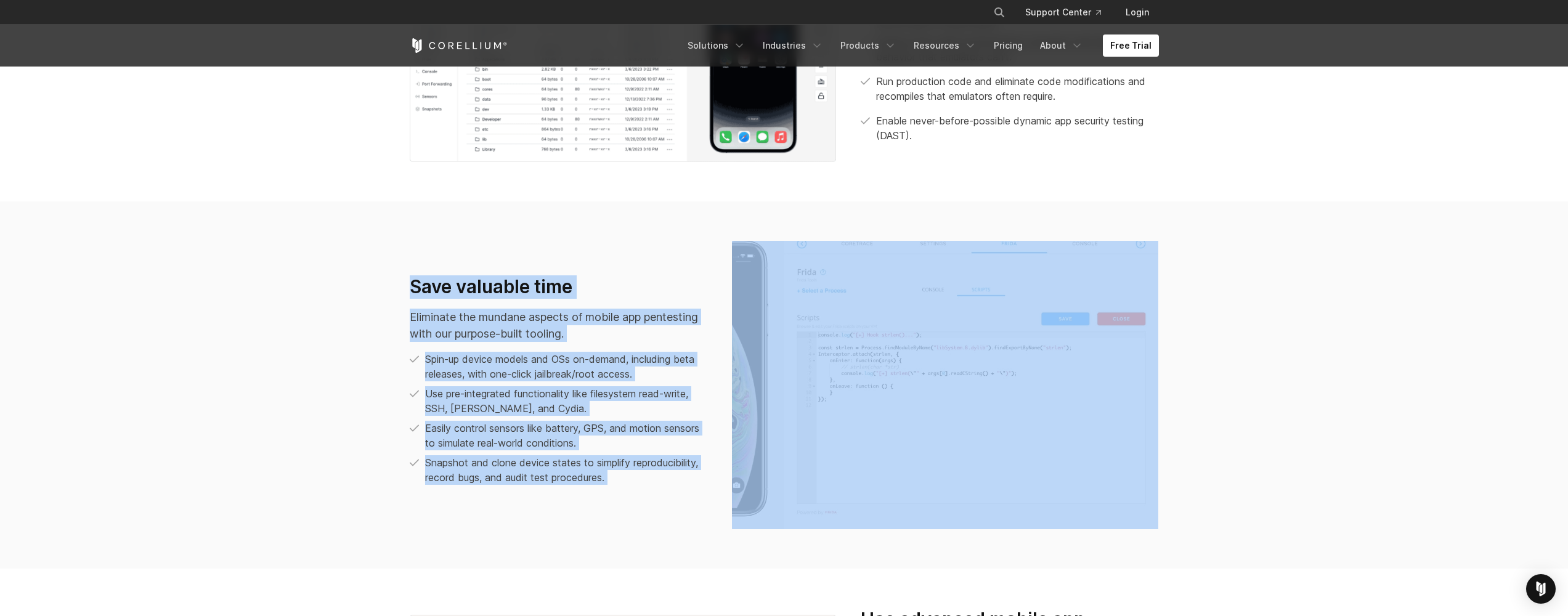
drag, startPoint x: 287, startPoint y: 221, endPoint x: 1269, endPoint y: 587, distance: 1048.0
click at [1269, 587] on div "We run on Arm, others don’t We pioneered Arm device virtualization for real-wor…" at bounding box center [784, 344] width 1568 height 1129
drag, startPoint x: 159, startPoint y: 409, endPoint x: 164, endPoint y: 421, distance: 13.0
click at [159, 409] on section "Save valuable time Eliminate the mundane aspects of mobile app pentesting with …" at bounding box center [784, 385] width 1568 height 367
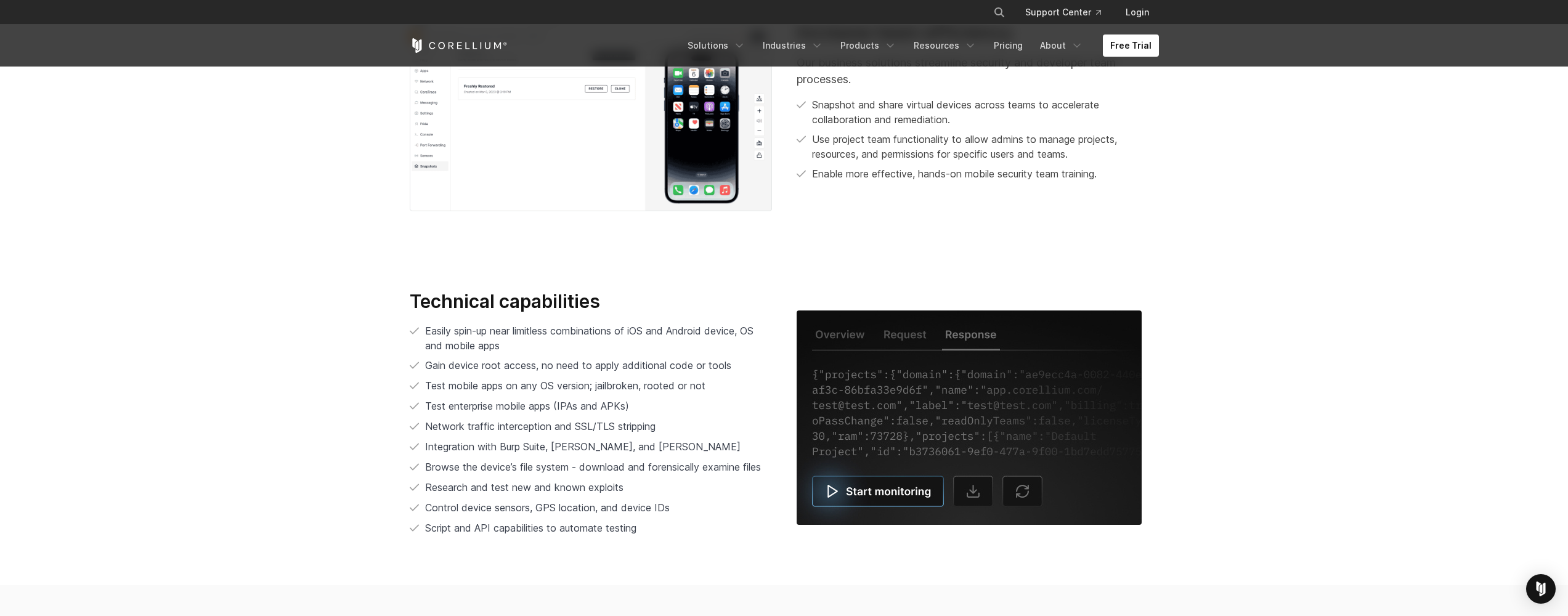
scroll to position [2478, 0]
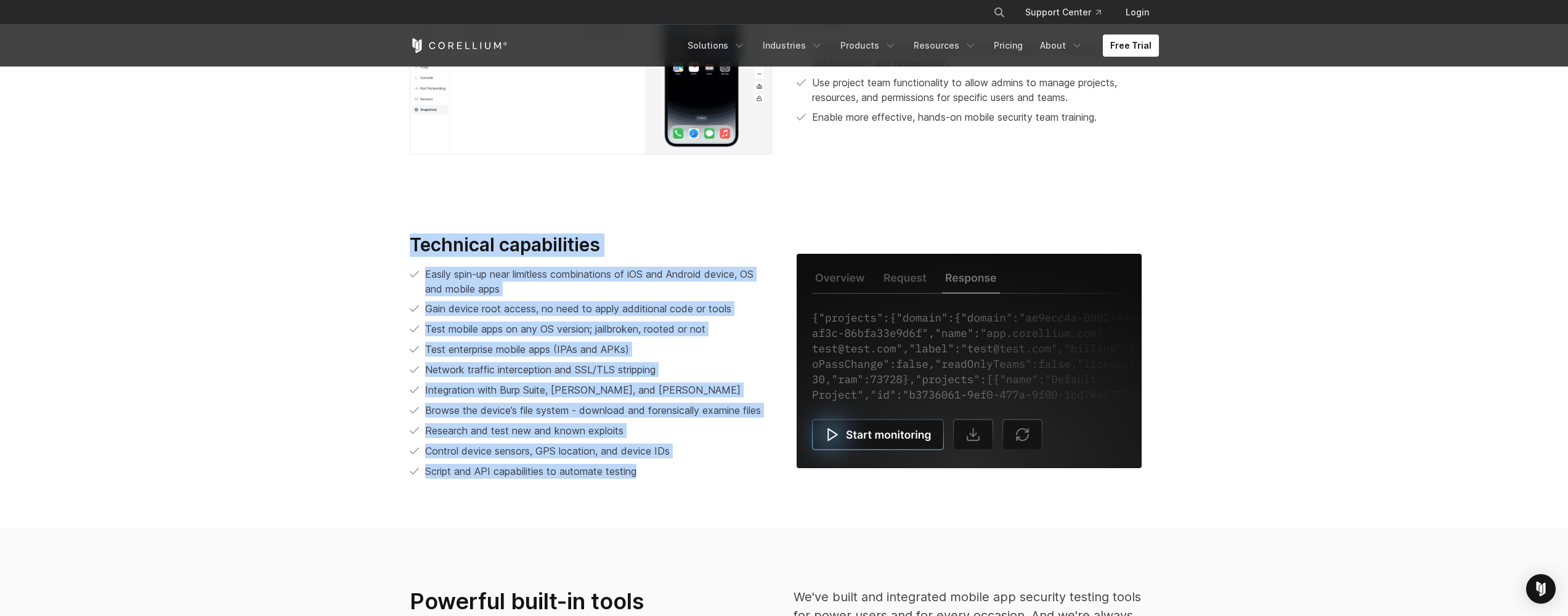
drag, startPoint x: 280, startPoint y: 217, endPoint x: 1251, endPoint y: 505, distance: 1012.8
click at [1251, 505] on section "Technical capabilities Easily spin-up near limitless combinations of iOS and An…" at bounding box center [784, 361] width 1568 height 335
click at [1251, 504] on section "Technical capabilities Easily spin-up near limitless combinations of iOS and An…" at bounding box center [784, 361] width 1568 height 335
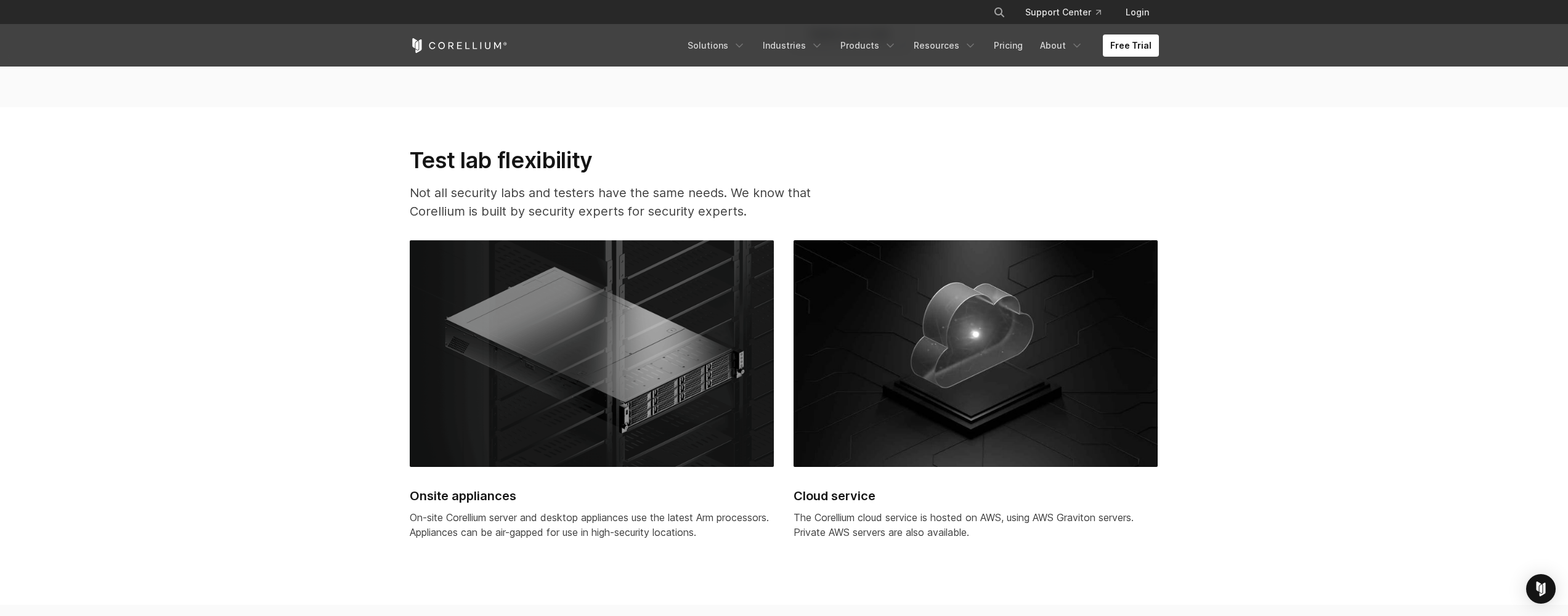
scroll to position [3131, 0]
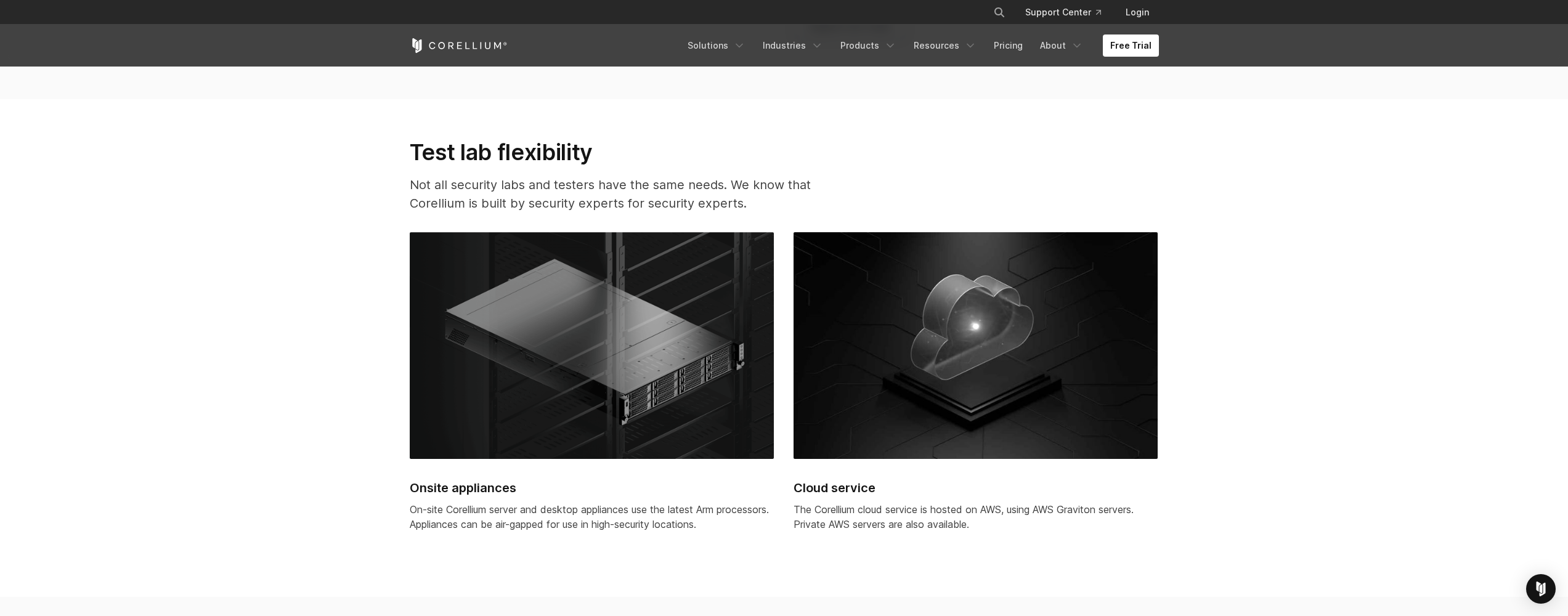
click at [264, 485] on section "Test lab flexibility Not all security labs and testers have the same needs. We …" at bounding box center [784, 348] width 1568 height 498
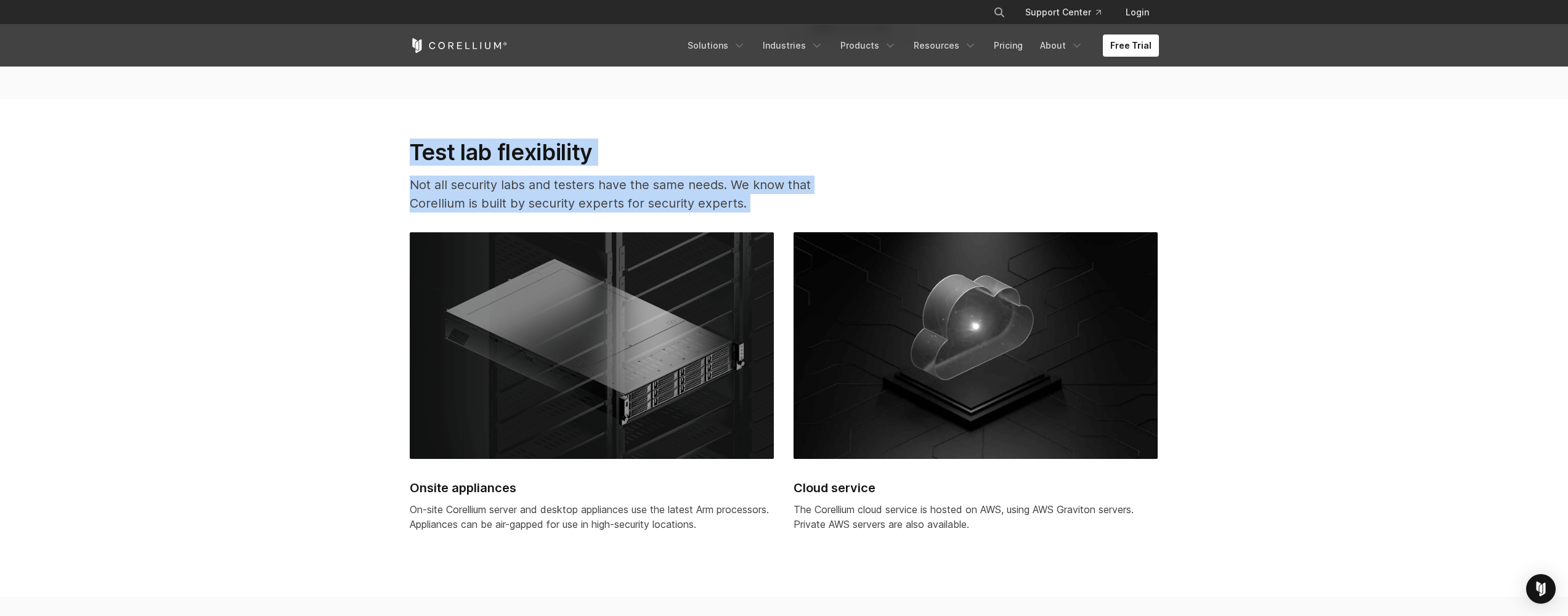
drag, startPoint x: 249, startPoint y: 171, endPoint x: 317, endPoint y: 409, distance: 247.5
click at [316, 409] on section "Test lab flexibility Not all security labs and testers have the same needs. We …" at bounding box center [784, 348] width 1568 height 498
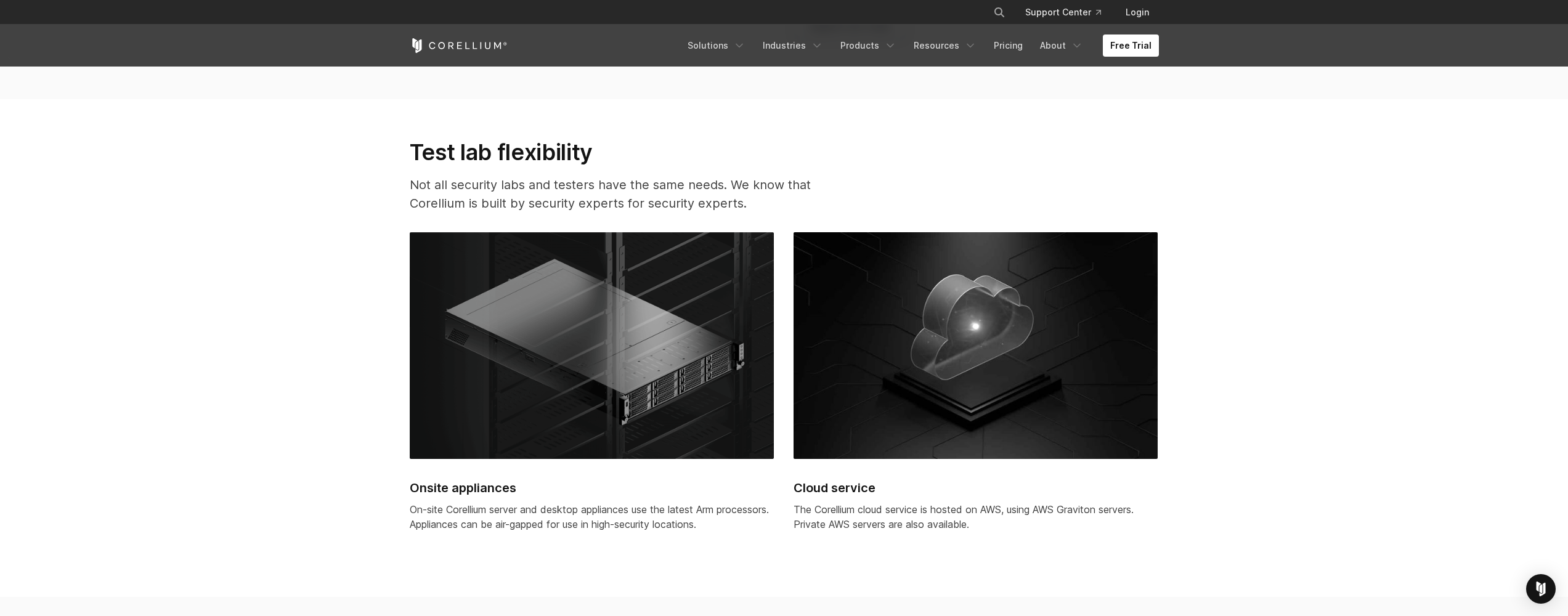
click at [286, 351] on section "Test lab flexibility Not all security labs and testers have the same needs. We …" at bounding box center [784, 348] width 1568 height 498
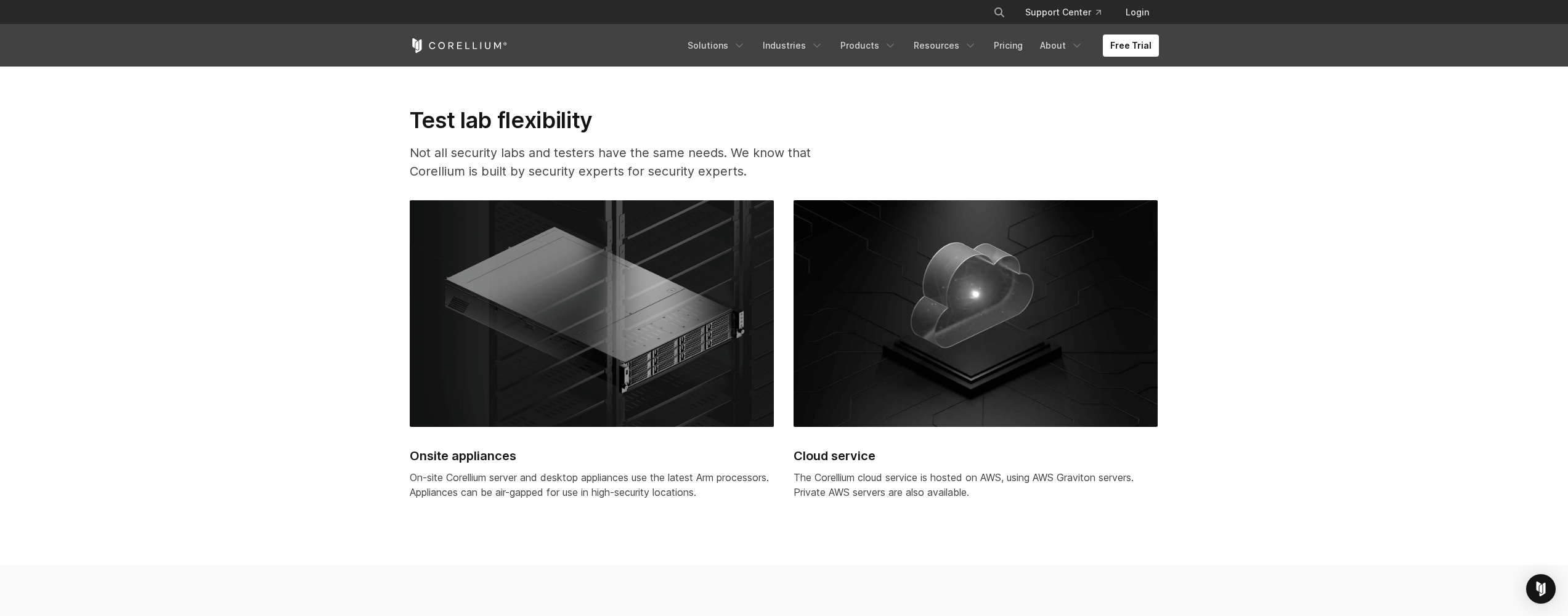
scroll to position [3103, 0]
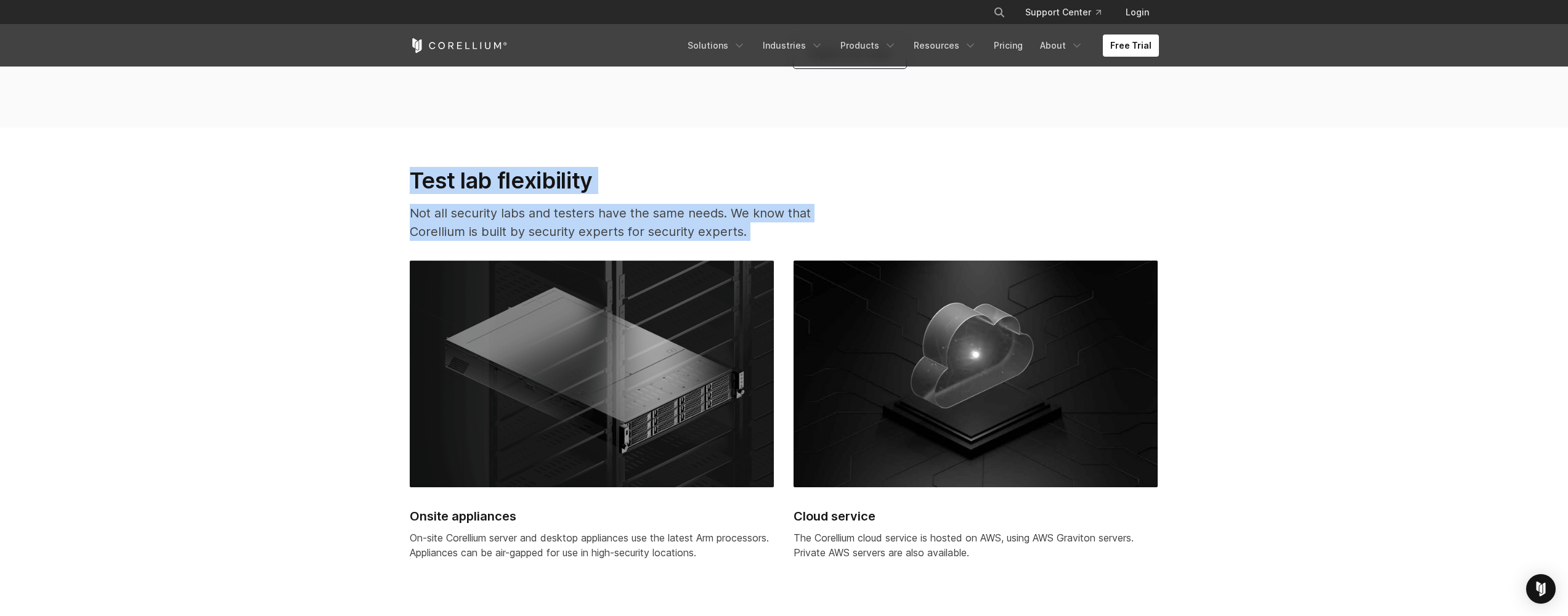
drag, startPoint x: 262, startPoint y: 157, endPoint x: 268, endPoint y: 406, distance: 249.1
click at [268, 406] on section "Test lab flexibility Not all security labs and testers have the same needs. We …" at bounding box center [784, 376] width 1568 height 498
click at [282, 216] on section "Test lab flexibility Not all security labs and testers have the same needs. We …" at bounding box center [784, 376] width 1568 height 498
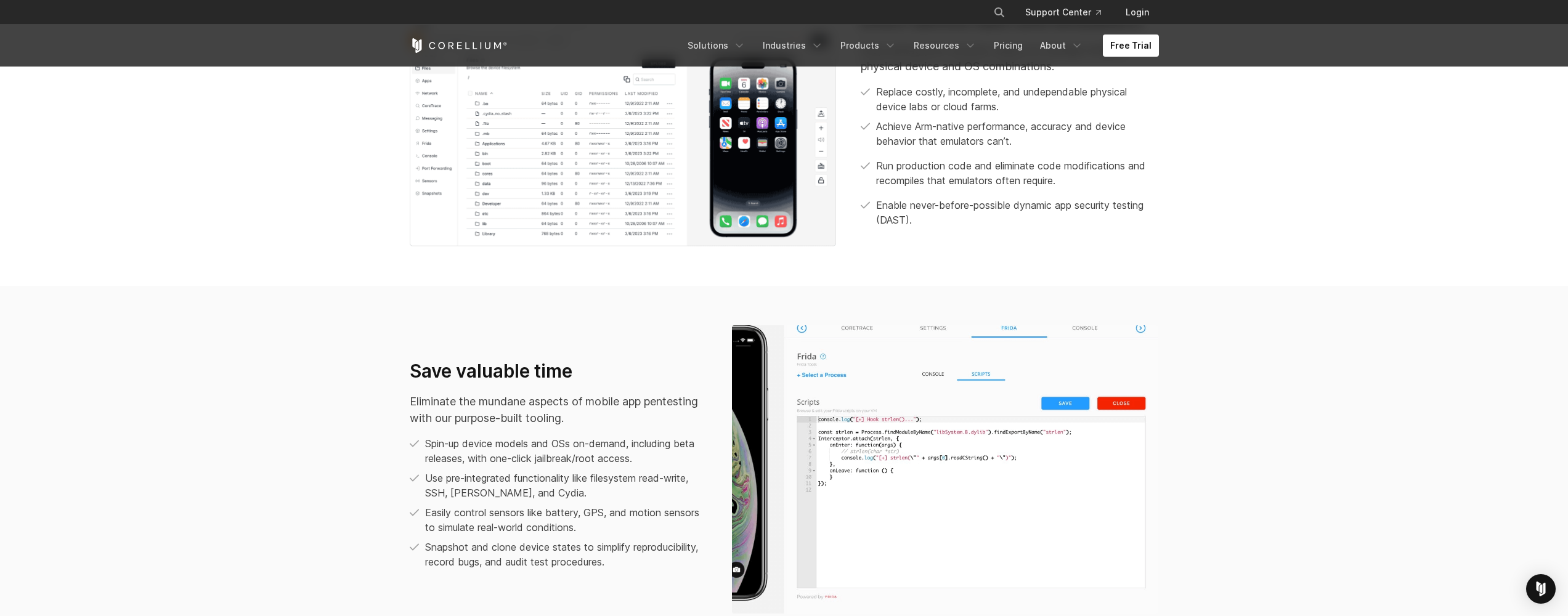
scroll to position [0, 0]
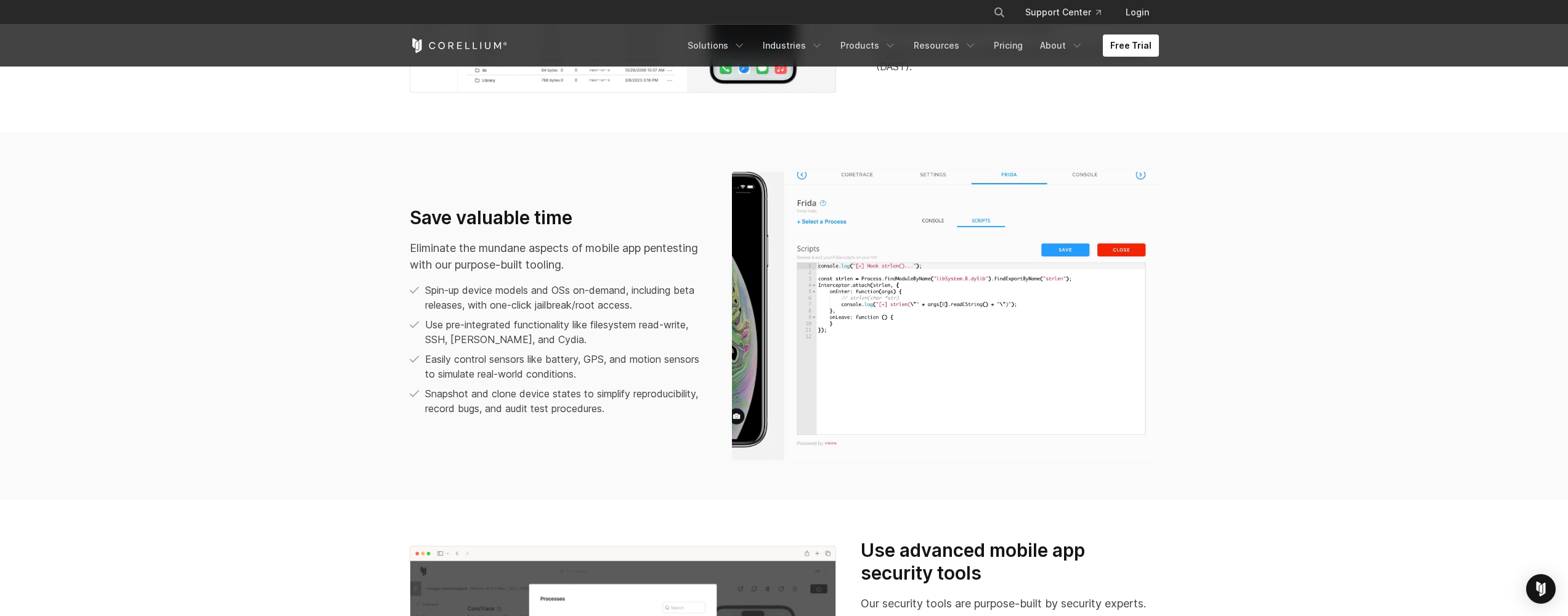
click at [1316, 383] on section "Save valuable time Eliminate the mundane aspects of mobile app pentesting with …" at bounding box center [784, 316] width 1568 height 367
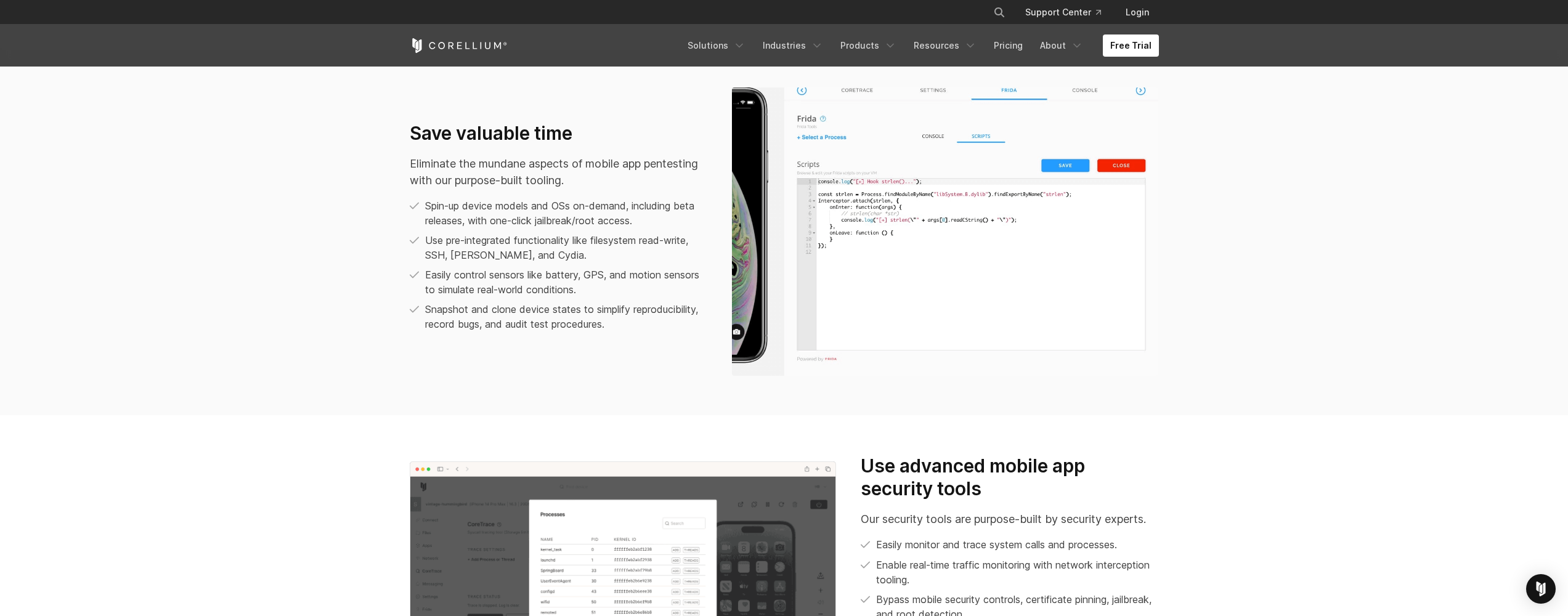
scroll to position [952, 0]
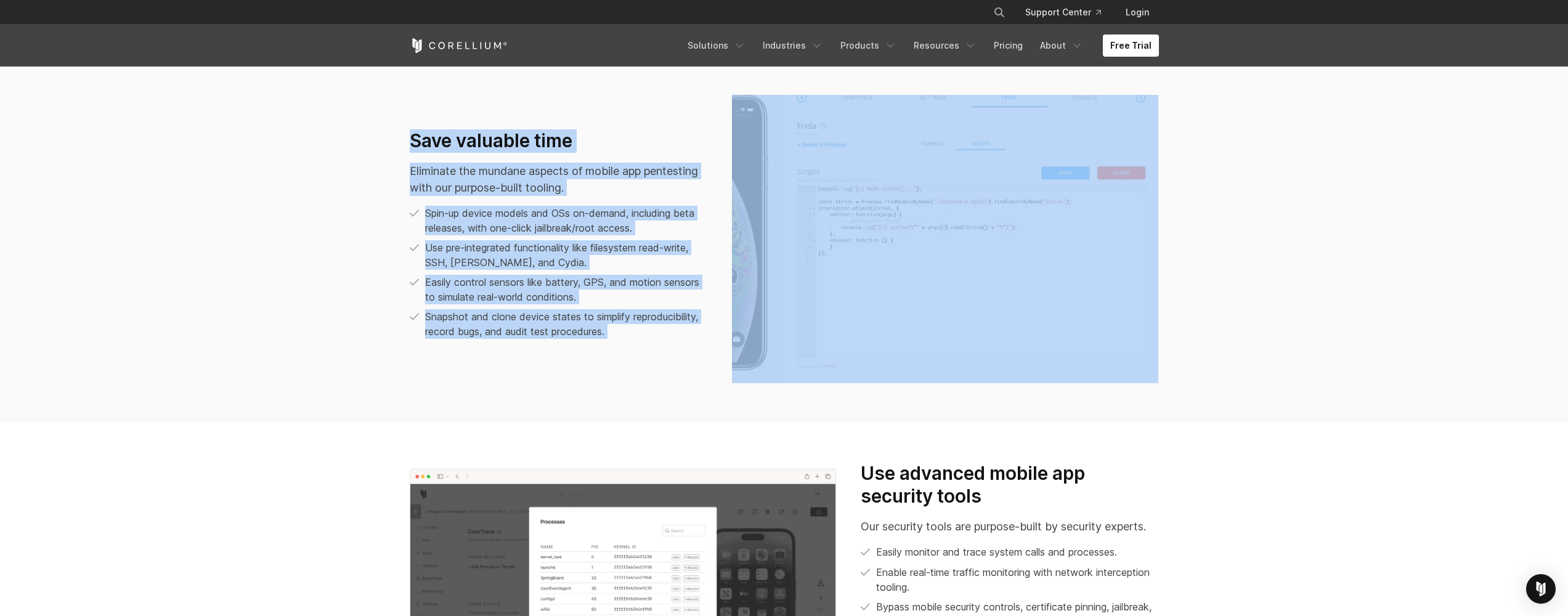
drag, startPoint x: 1309, startPoint y: 423, endPoint x: 376, endPoint y: 80, distance: 994.1
click at [377, 81] on div "We run on Arm, others don’t We pioneered Arm device virtualization for real-wor…" at bounding box center [784, 198] width 1568 height 1129
click at [376, 81] on section "Save valuable time Eliminate the mundane aspects of mobile app pentesting with …" at bounding box center [784, 239] width 1568 height 367
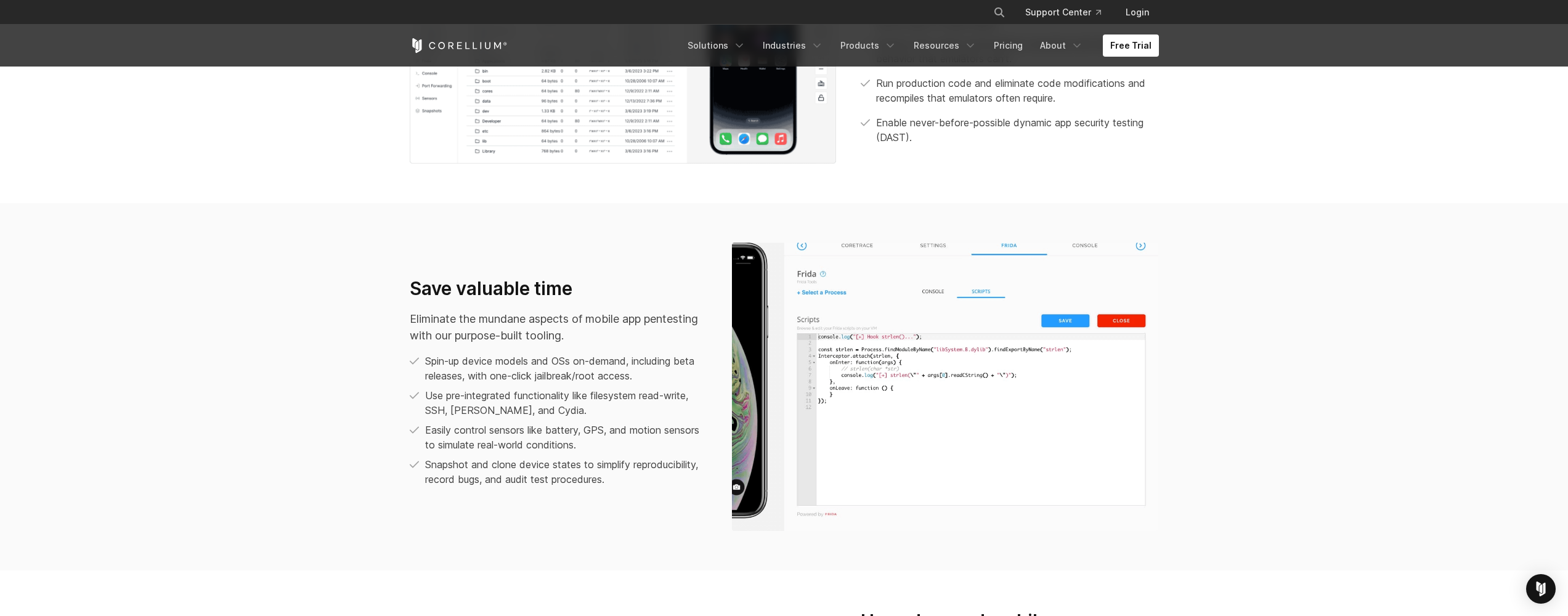
scroll to position [811, 0]
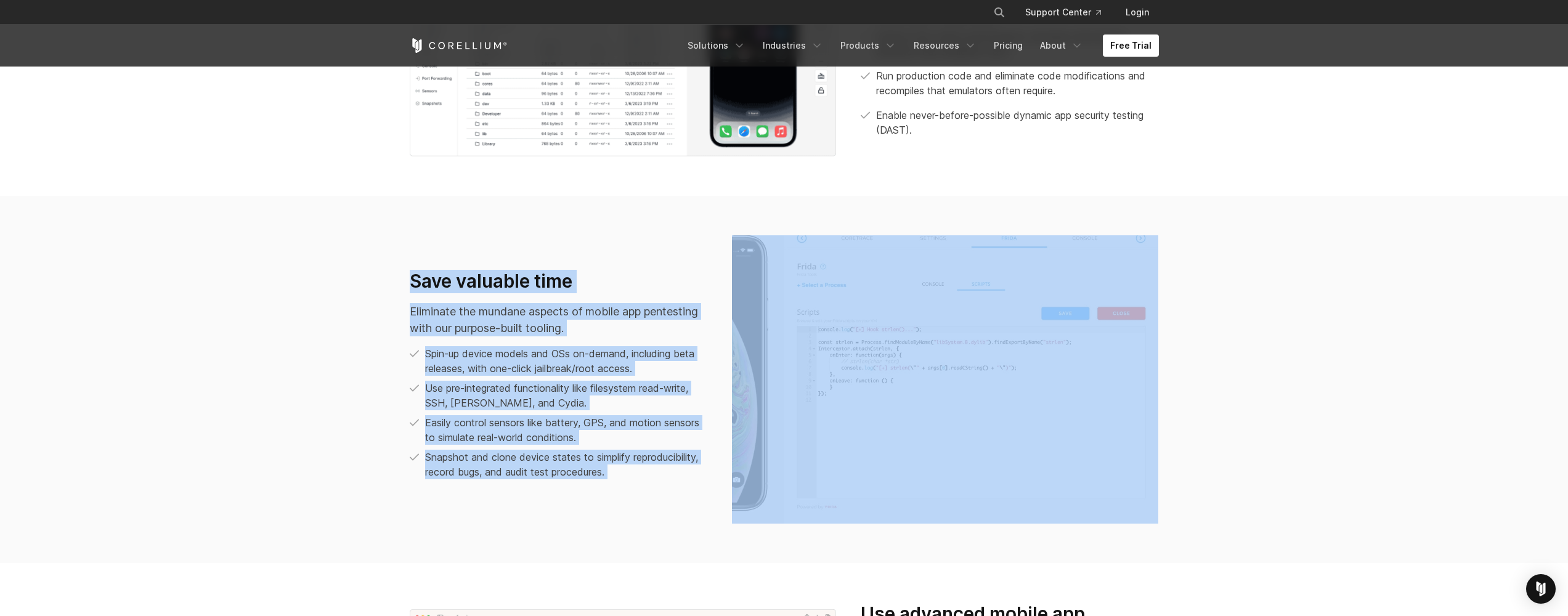
drag, startPoint x: 360, startPoint y: 228, endPoint x: 1254, endPoint y: 578, distance: 960.1
click at [1254, 578] on div "We run on Arm, others don’t We pioneered Arm device virtualization for real-wor…" at bounding box center [784, 339] width 1568 height 1129
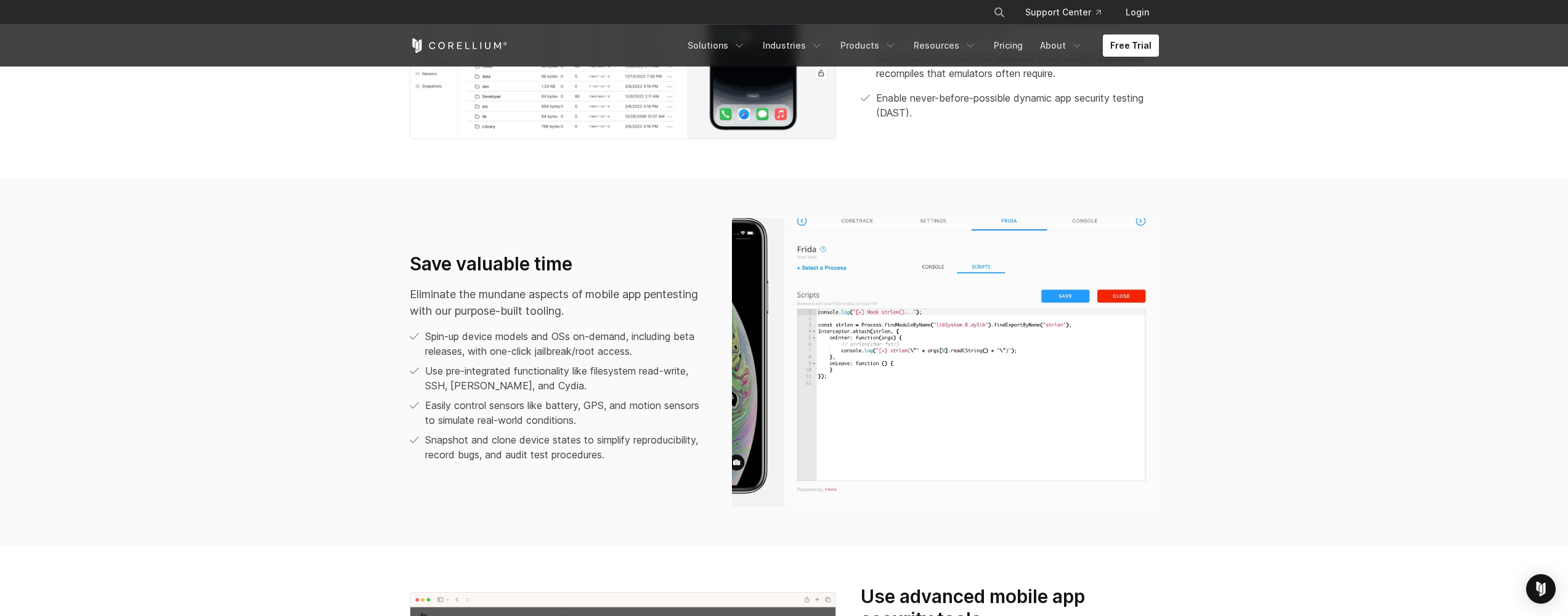
scroll to position [865, 0]
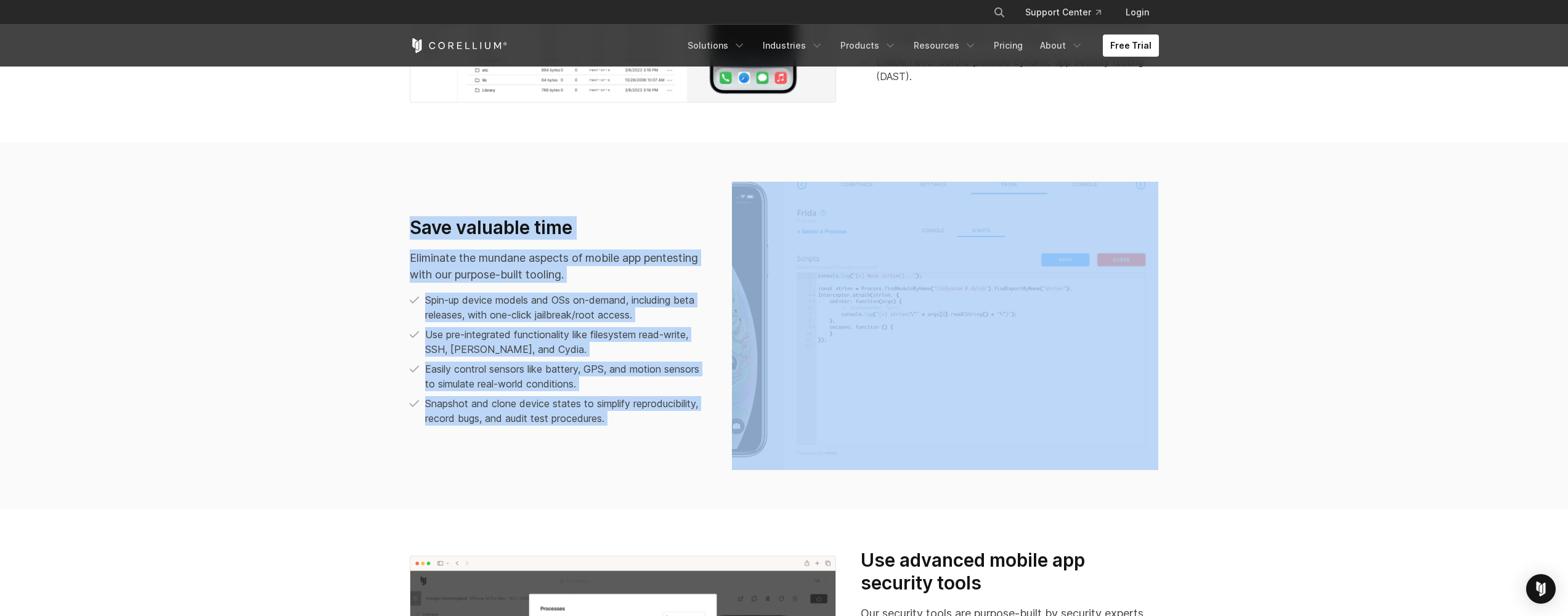
drag, startPoint x: 241, startPoint y: 166, endPoint x: 1341, endPoint y: 526, distance: 1157.4
click at [1341, 526] on div "We run on Arm, others don’t We pioneered Arm device virtualization for real-wor…" at bounding box center [784, 285] width 1568 height 1129
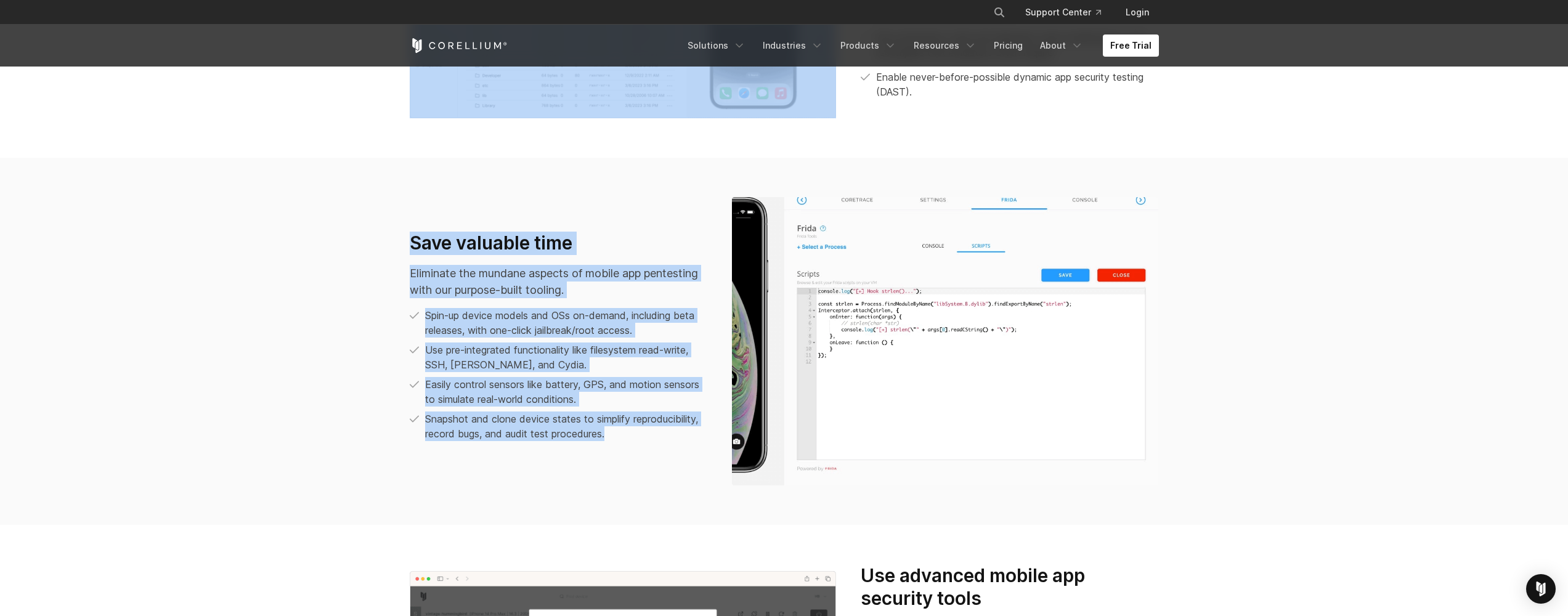
drag, startPoint x: 1316, startPoint y: 523, endPoint x: 295, endPoint y: 140, distance: 1090.5
click at [296, 140] on div "We run on Arm, others don’t We pioneered Arm device virtualization for real-wor…" at bounding box center [784, 300] width 1568 height 1129
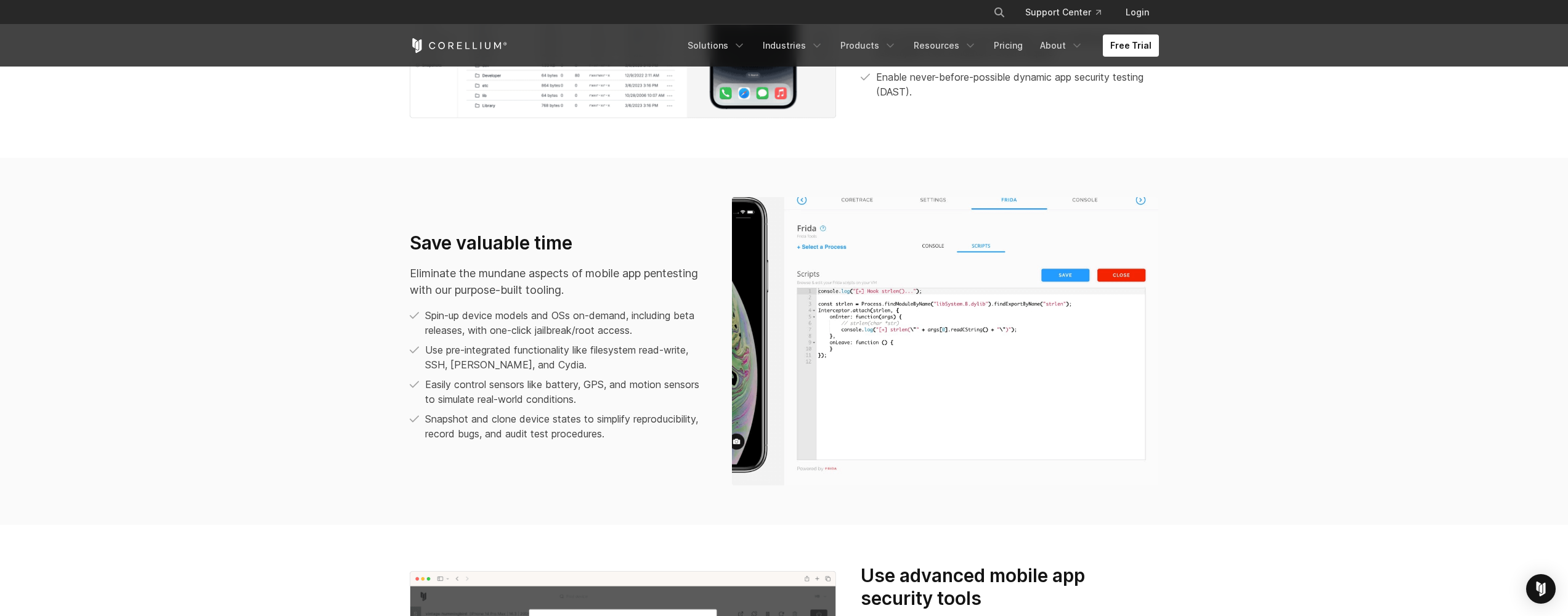
scroll to position [865, 0]
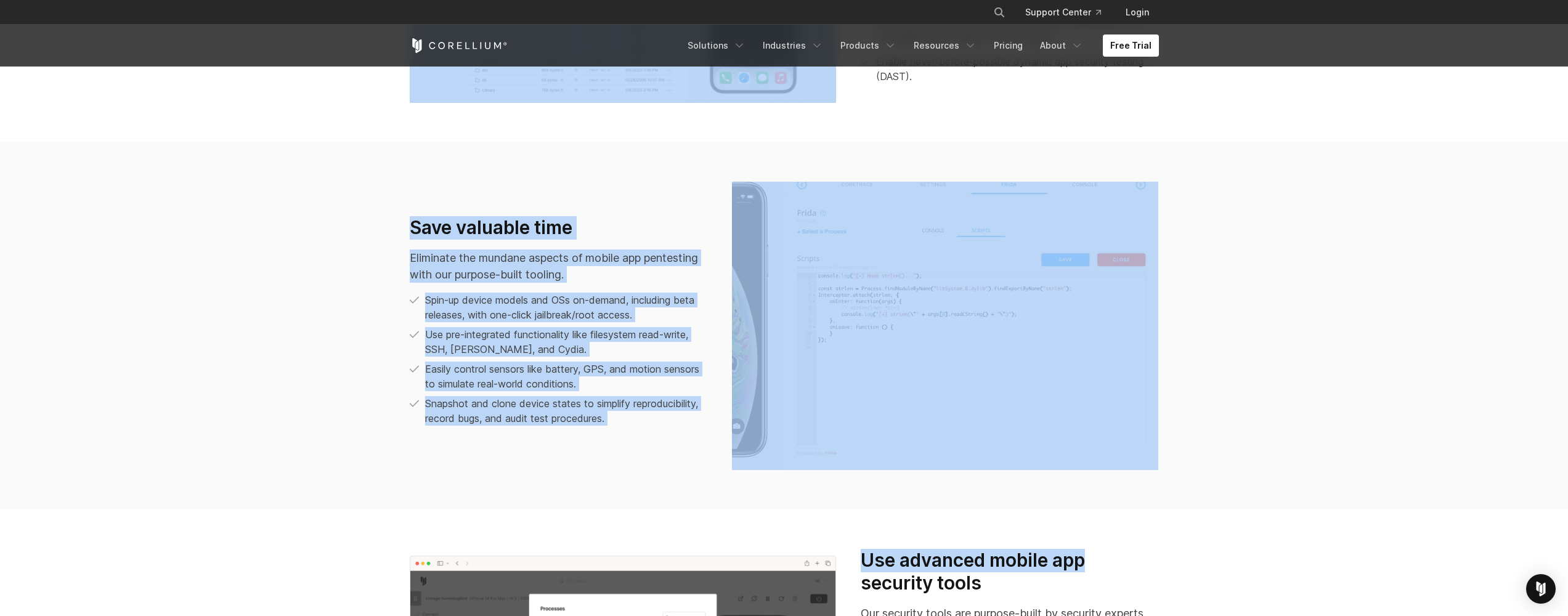
drag, startPoint x: 309, startPoint y: 130, endPoint x: 1272, endPoint y: 546, distance: 1049.0
click at [1512, 556] on div "We run on Arm, others don’t We pioneered Arm device virtualization for real-wor…" at bounding box center [784, 285] width 1568 height 1129
drag, startPoint x: 1255, startPoint y: 536, endPoint x: 232, endPoint y: 97, distance: 1113.2
click at [232, 97] on div "We run on Arm, others don’t We pioneered Arm device virtualization for real-wor…" at bounding box center [784, 285] width 1568 height 1129
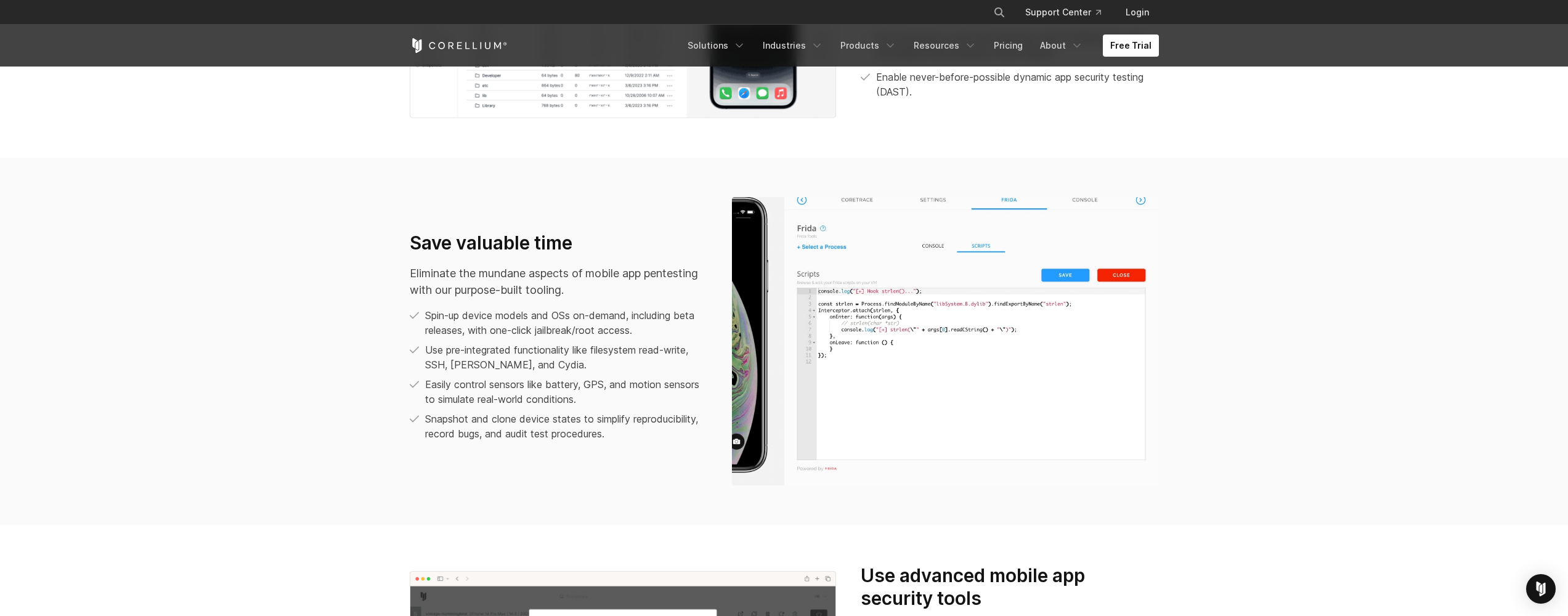
scroll to position [857, 0]
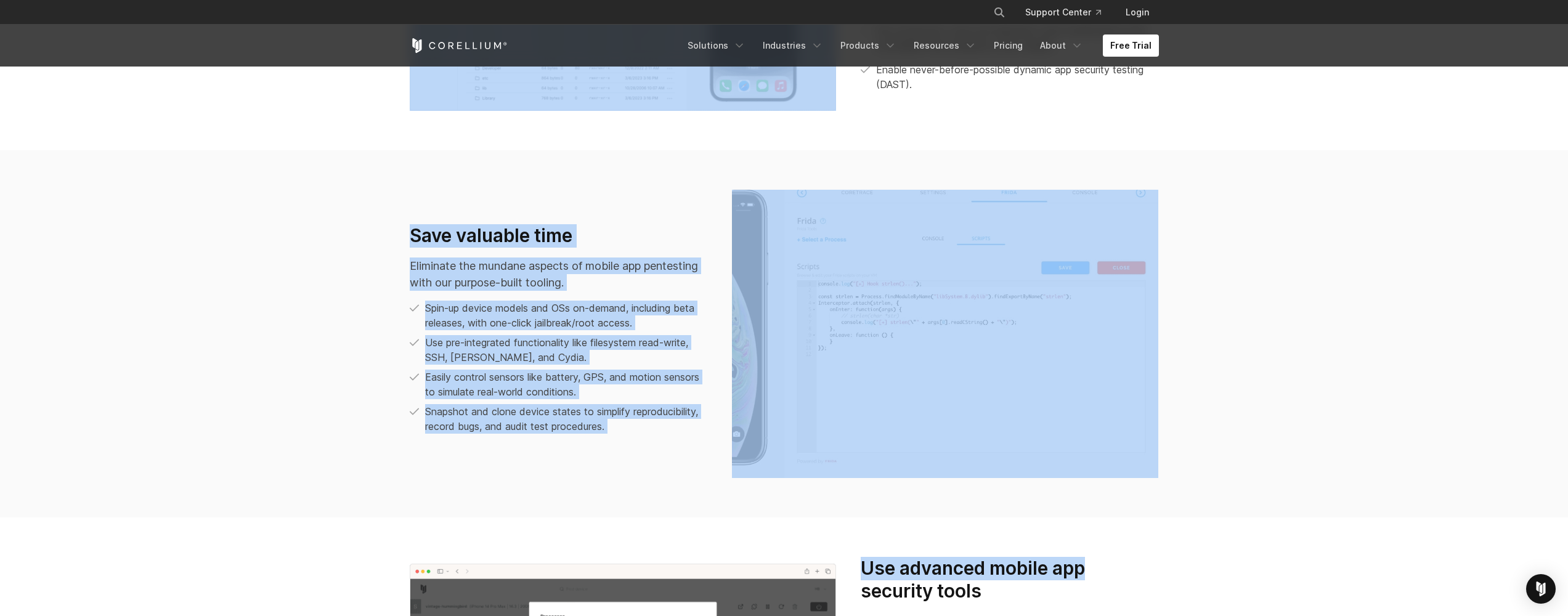
drag, startPoint x: 343, startPoint y: 152, endPoint x: 1276, endPoint y: 557, distance: 1017.1
click at [1276, 557] on div "We run on Arm, others don’t We pioneered Arm device virtualization for real-wor…" at bounding box center [784, 293] width 1568 height 1129
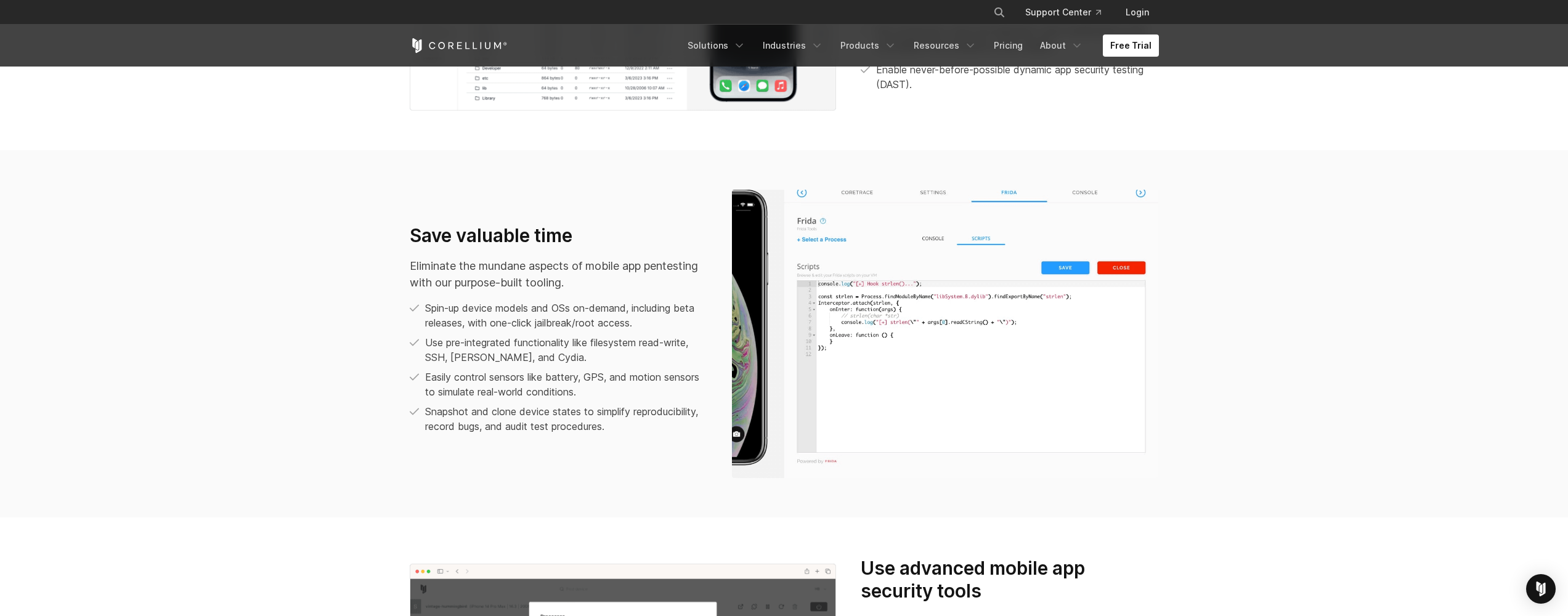
scroll to position [849, 0]
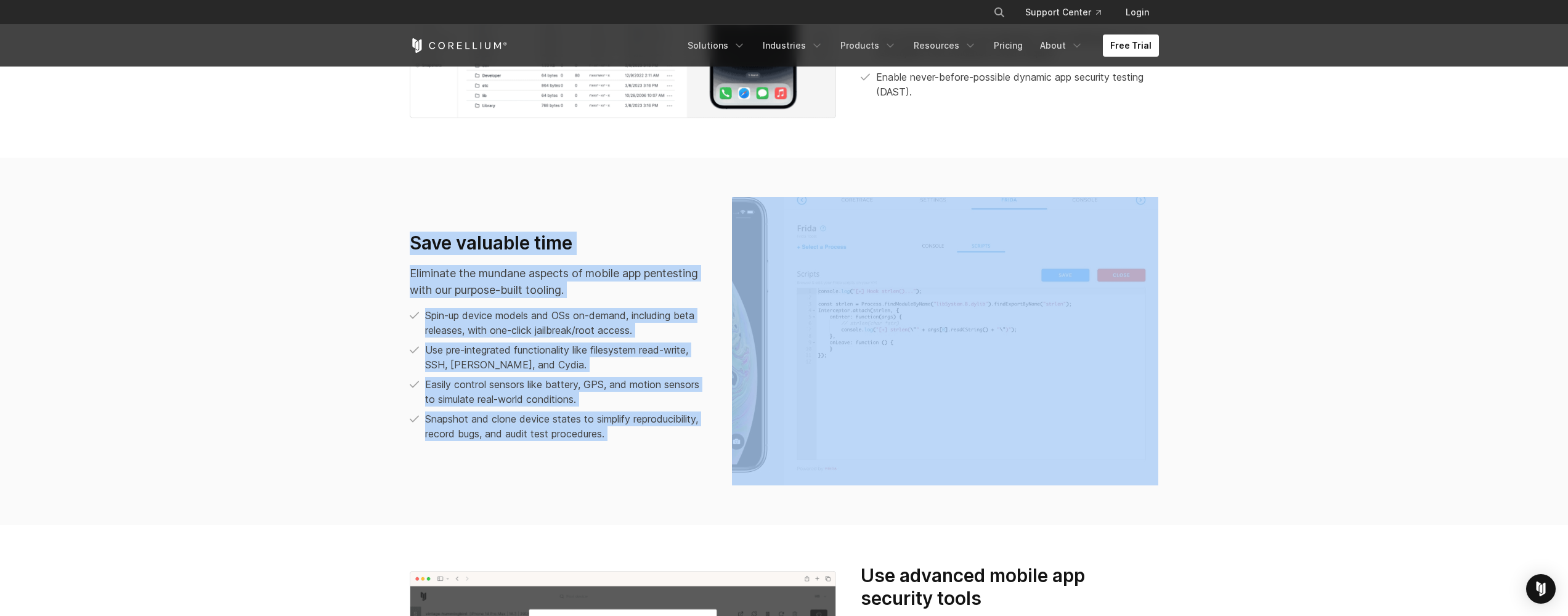
drag, startPoint x: 1276, startPoint y: 532, endPoint x: 322, endPoint y: 244, distance: 996.5
click at [322, 244] on div "We run on Arm, others don’t We pioneered Arm device virtualization for real-wor…" at bounding box center [784, 300] width 1568 height 1129
click at [322, 244] on section "Save valuable time Eliminate the mundane aspects of mobile app pentesting with …" at bounding box center [784, 341] width 1568 height 367
drag, startPoint x: 296, startPoint y: 176, endPoint x: 1363, endPoint y: 552, distance: 1131.3
click at [1363, 552] on div "We run on Arm, others don’t We pioneered Arm device virtualization for real-wor…" at bounding box center [784, 300] width 1568 height 1129
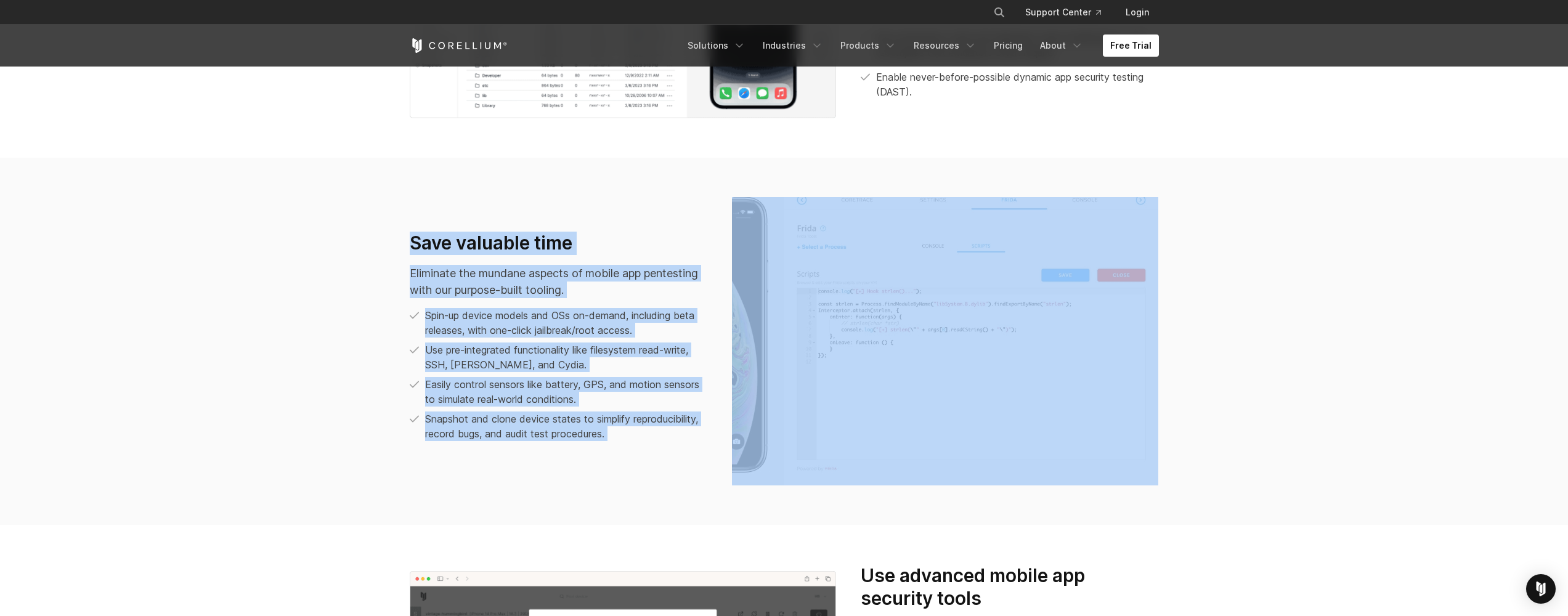
drag, startPoint x: 1438, startPoint y: 529, endPoint x: 245, endPoint y: 170, distance: 1245.8
click at [245, 170] on div "We run on Arm, others don’t We pioneered Arm device virtualization for real-wor…" at bounding box center [784, 300] width 1568 height 1129
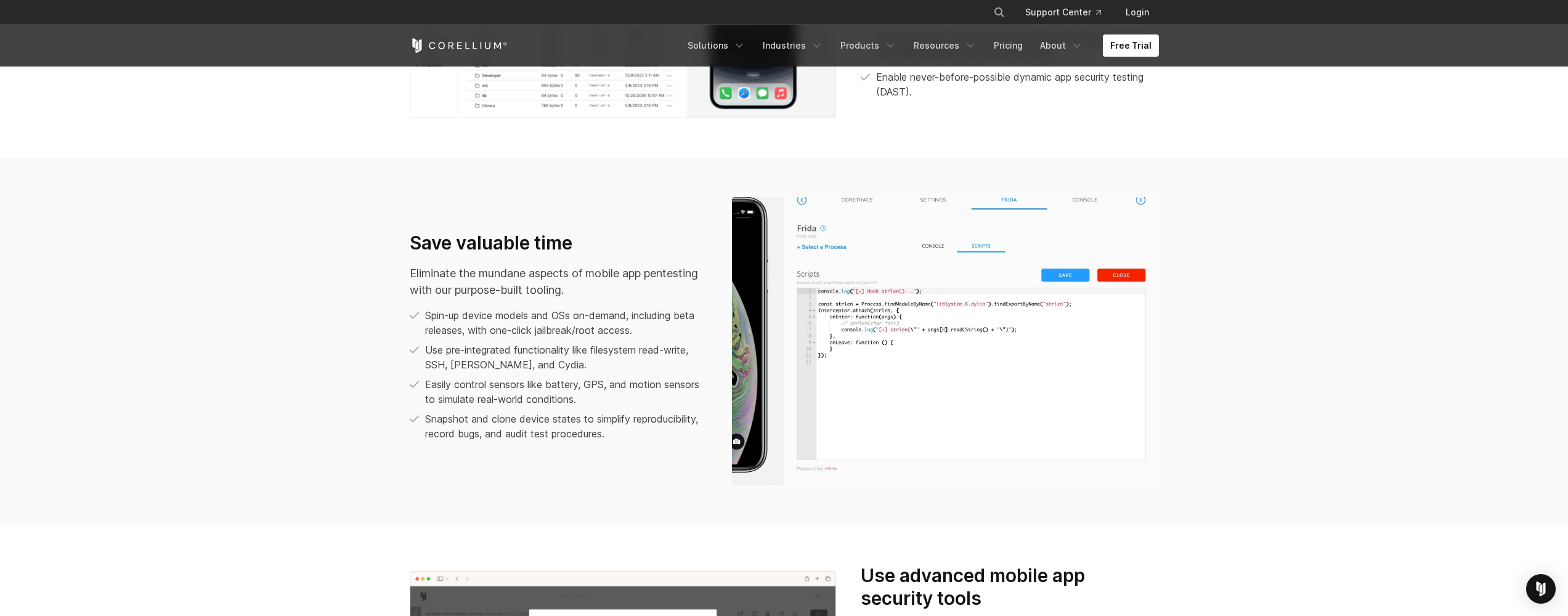
click at [230, 185] on section "Save valuable time Eliminate the mundane aspects of mobile app pentesting with …" at bounding box center [784, 341] width 1568 height 367
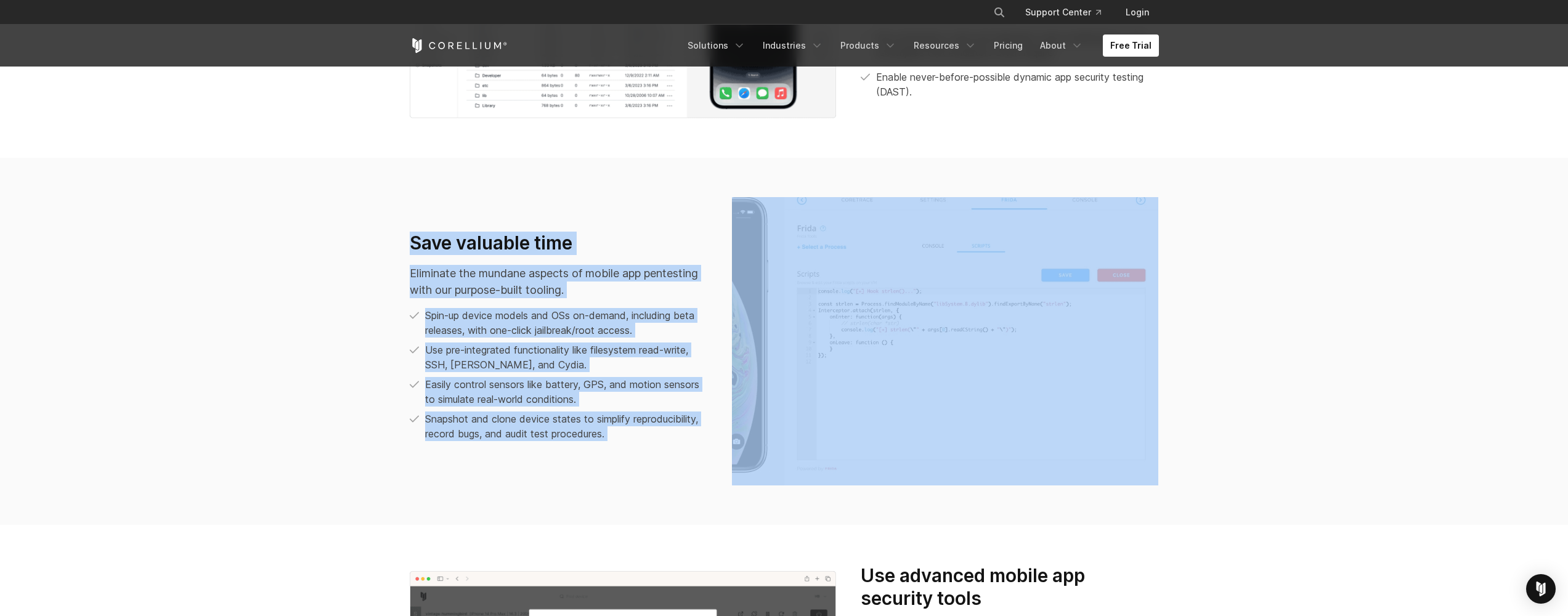
drag, startPoint x: 234, startPoint y: 174, endPoint x: 1211, endPoint y: 548, distance: 1046.1
click at [1211, 548] on div "We run on Arm, others don’t We pioneered Arm device virtualization for real-wor…" at bounding box center [784, 300] width 1568 height 1129
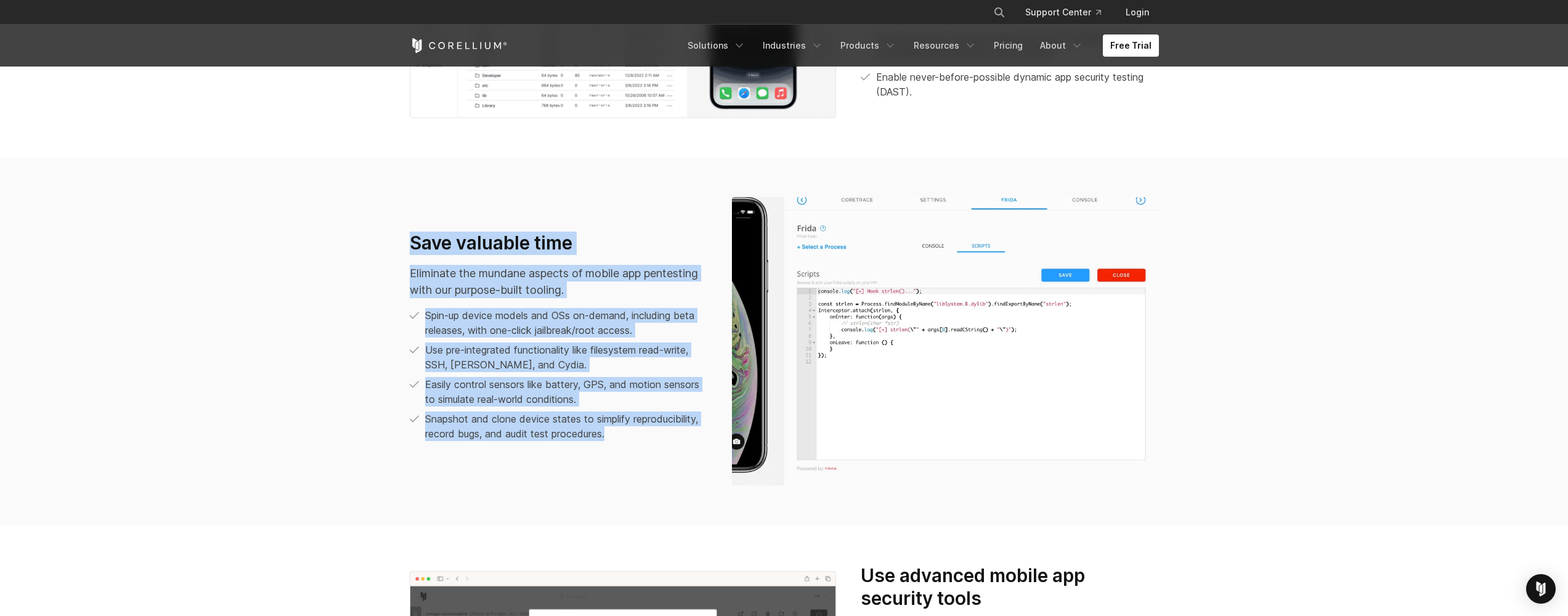
drag, startPoint x: 1294, startPoint y: 510, endPoint x: 234, endPoint y: 222, distance: 1098.4
click at [234, 222] on section "Save valuable time Eliminate the mundane aspects of mobile app pentesting with …" at bounding box center [784, 341] width 1568 height 367
click at [238, 222] on section "Save valuable time Eliminate the mundane aspects of mobile app pentesting with …" at bounding box center [784, 341] width 1568 height 367
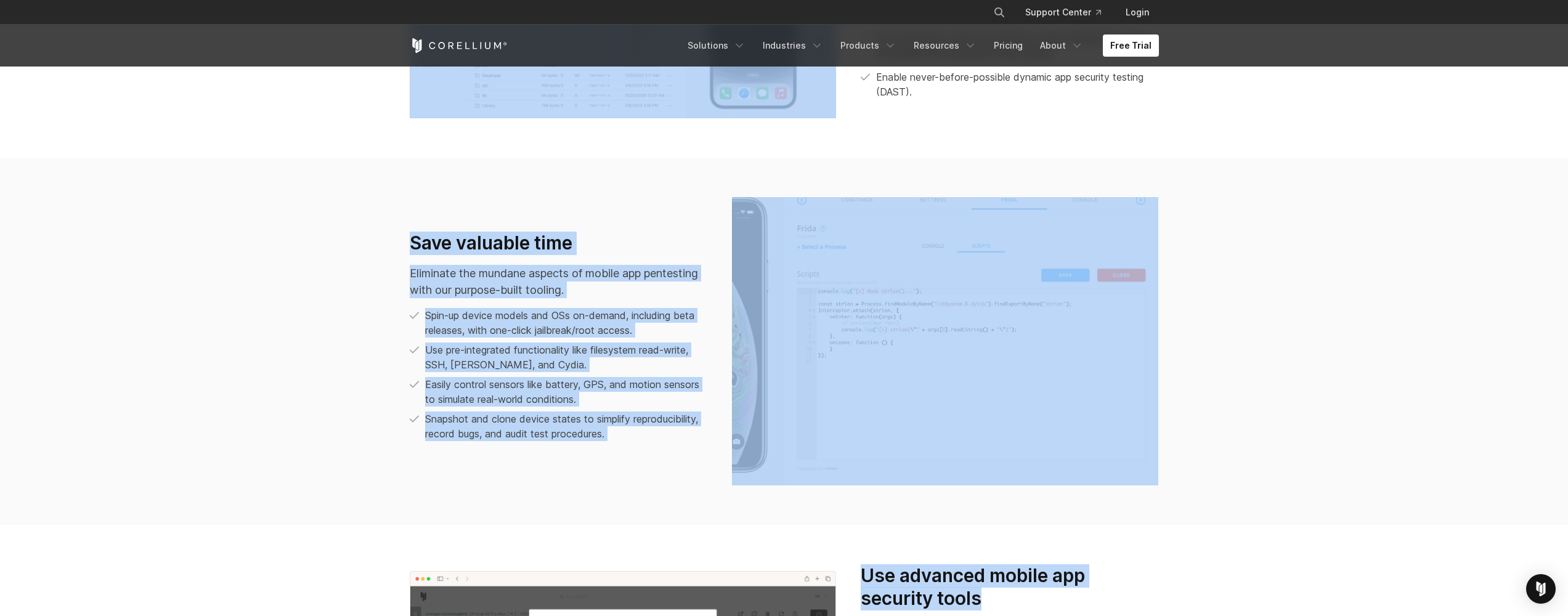
drag, startPoint x: 277, startPoint y: 139, endPoint x: 1276, endPoint y: 604, distance: 1101.9
click at [1276, 604] on div "We run on Arm, others don’t We pioneered Arm device virtualization for real-wor…" at bounding box center [784, 300] width 1568 height 1129
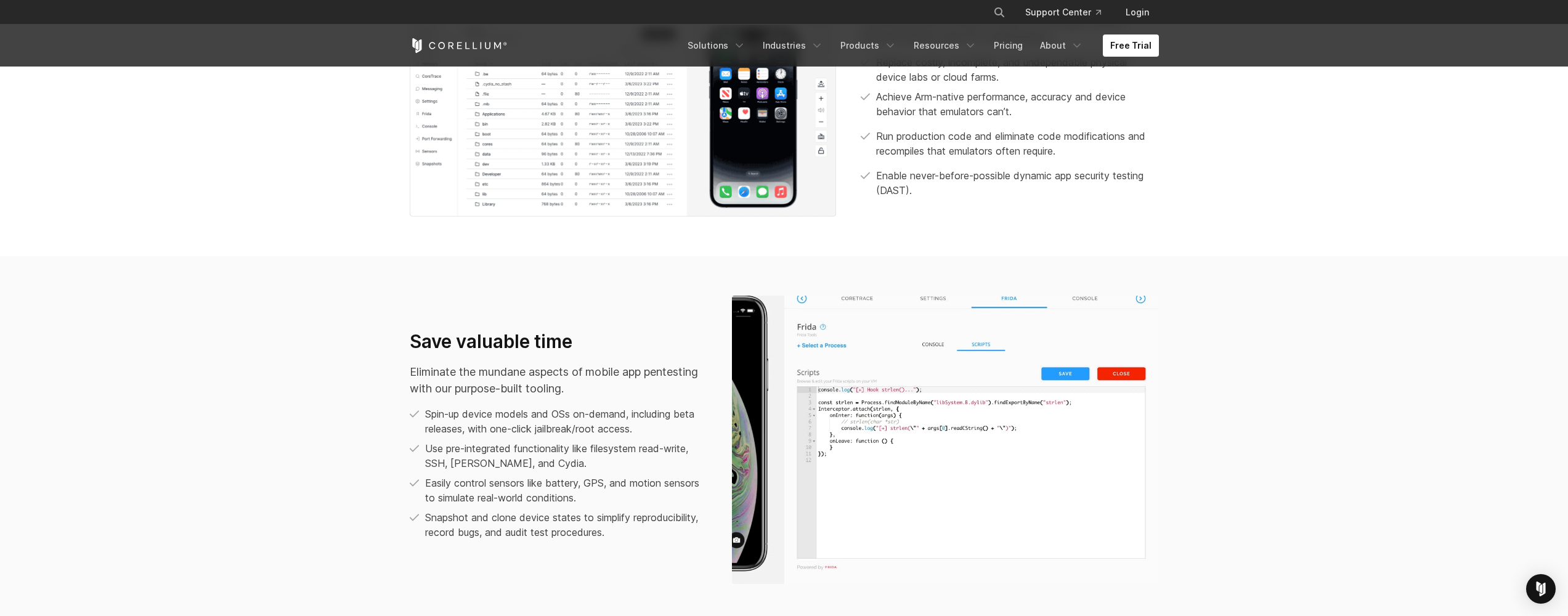
scroll to position [819, 0]
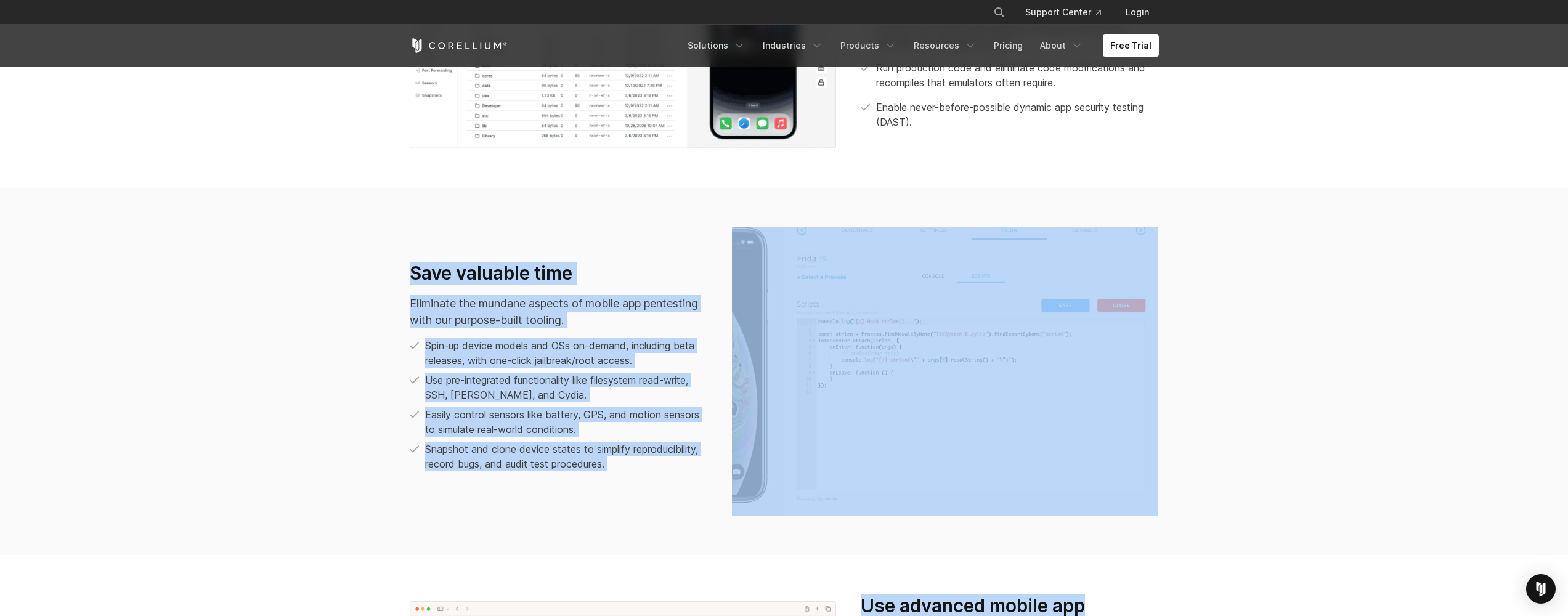
drag, startPoint x: 302, startPoint y: 226, endPoint x: 1186, endPoint y: 590, distance: 956.0
click at [1186, 590] on div "We run on Arm, others don’t We pioneered Arm device virtualization for real-wor…" at bounding box center [784, 330] width 1568 height 1129
click at [1214, 504] on section "Save valuable time Eliminate the mundane aspects of mobile app pentesting with …" at bounding box center [784, 371] width 1568 height 367
drag, startPoint x: 1203, startPoint y: 559, endPoint x: 427, endPoint y: 266, distance: 829.5
click at [424, 262] on div "We run on Arm, others don’t We pioneered Arm device virtualization for real-wor…" at bounding box center [784, 330] width 1568 height 1129
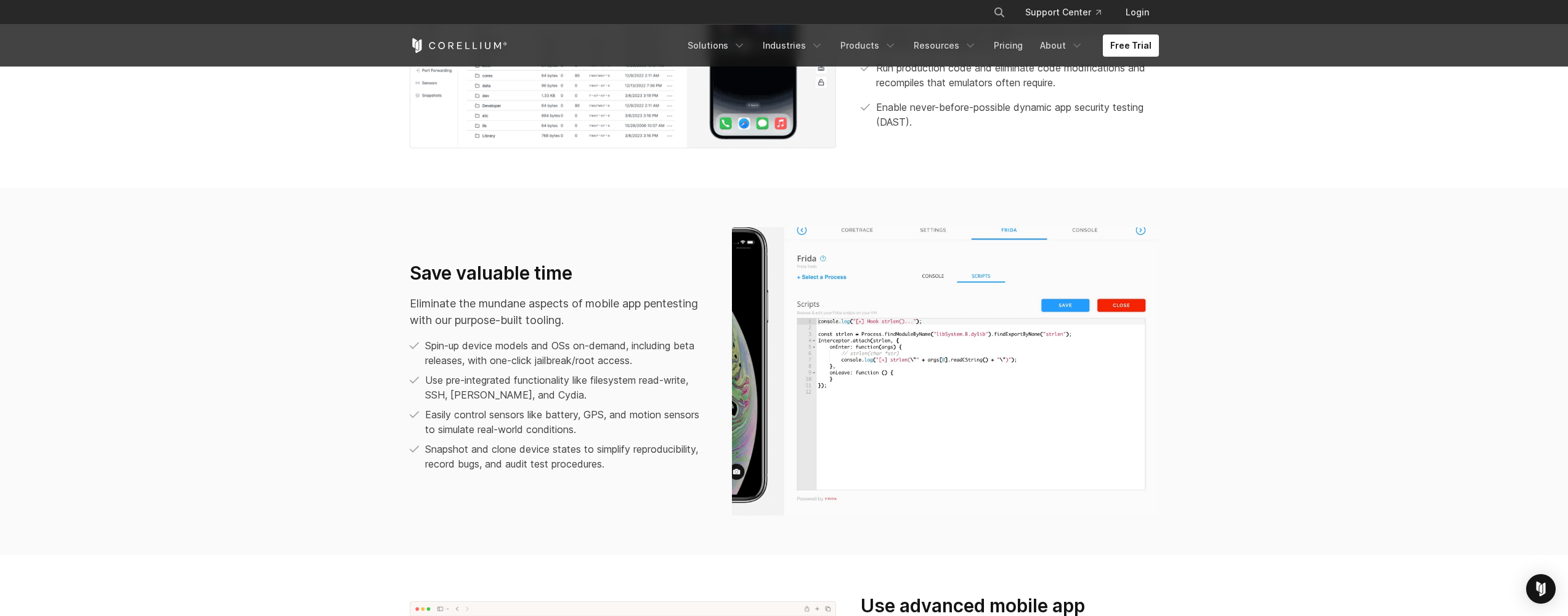
click at [410, 249] on div "Save valuable time Eliminate the mundane aspects of mobile app pentesting with …" at bounding box center [784, 372] width 774 height 289
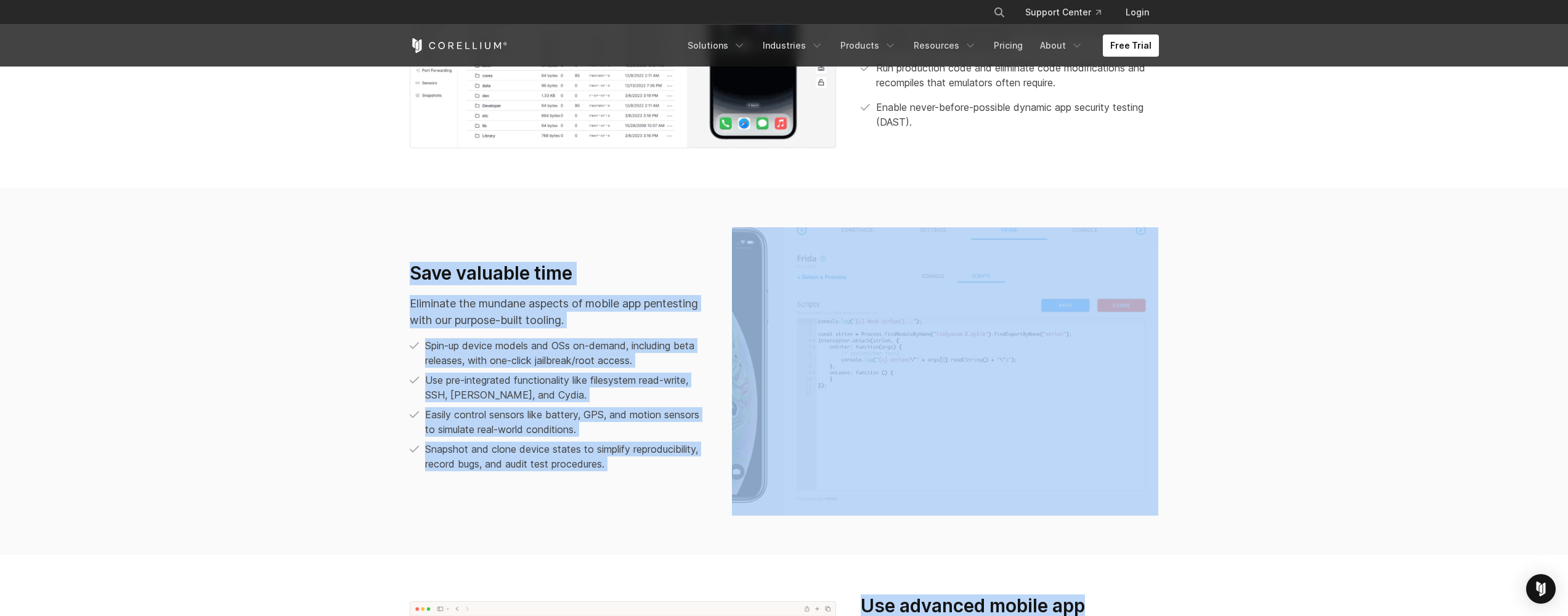
drag, startPoint x: 366, startPoint y: 244, endPoint x: 1251, endPoint y: 596, distance: 952.4
click at [1251, 596] on div "We run on Arm, others don’t We pioneered Arm device virtualization for real-wor…" at bounding box center [784, 330] width 1568 height 1129
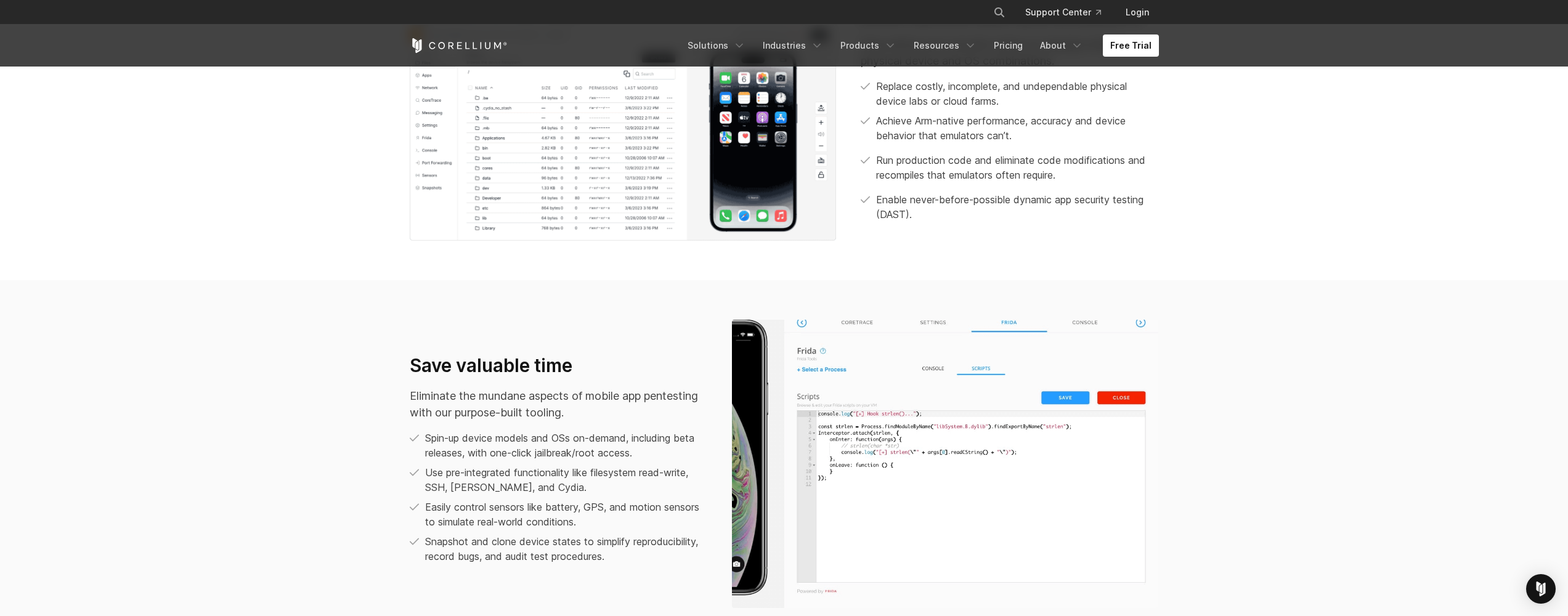
scroll to position [734, 0]
